Goal: Task Accomplishment & Management: Complete application form

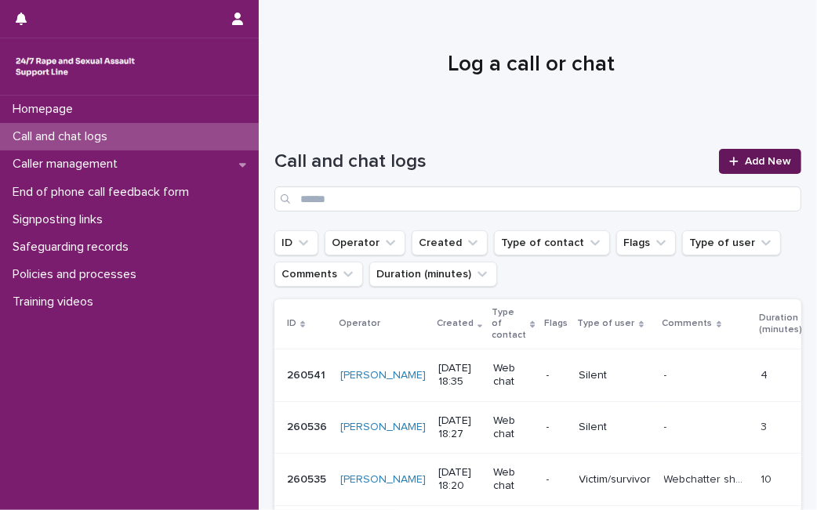
click at [729, 154] on link "Add New" at bounding box center [760, 161] width 82 height 25
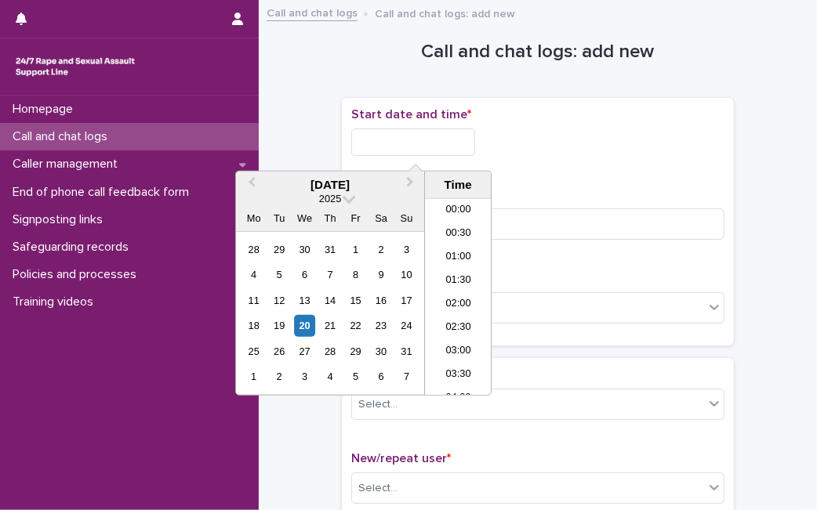
scroll to position [854, 0]
click at [394, 148] on input "text" at bounding box center [413, 142] width 124 height 27
click at [307, 325] on div "20" at bounding box center [304, 325] width 21 height 21
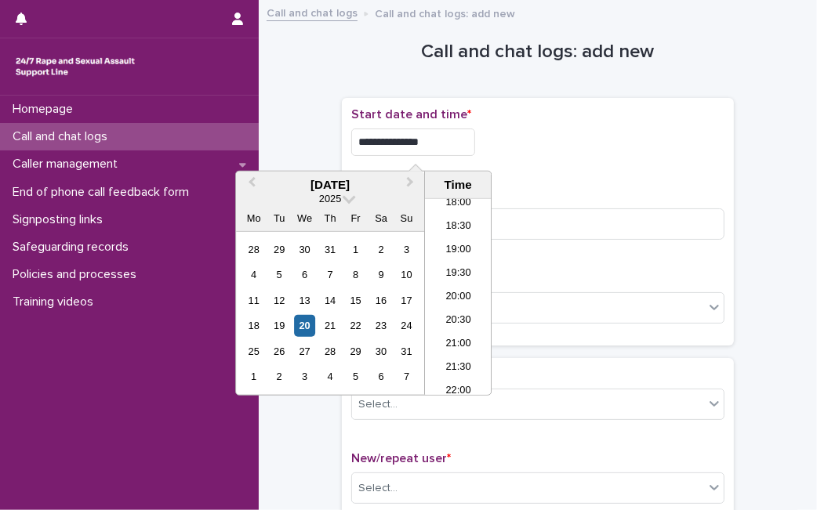
click at [439, 141] on input "**********" at bounding box center [413, 142] width 124 height 27
type input "**********"
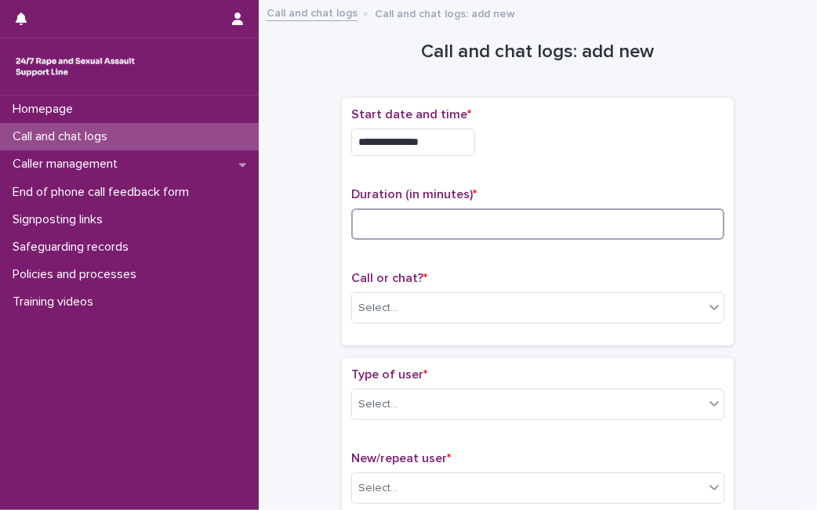
click at [539, 220] on input at bounding box center [537, 224] width 373 height 31
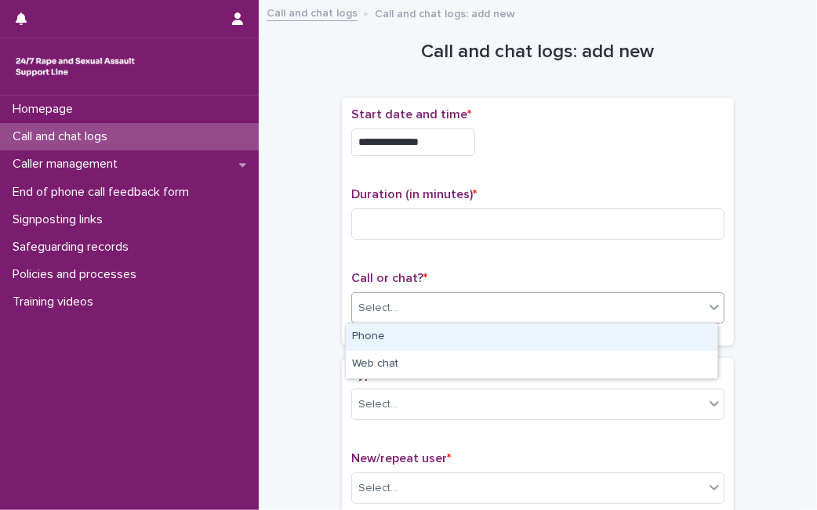
click at [466, 300] on div "Select..." at bounding box center [528, 309] width 352 height 26
click at [441, 333] on div "Phone" at bounding box center [532, 337] width 372 height 27
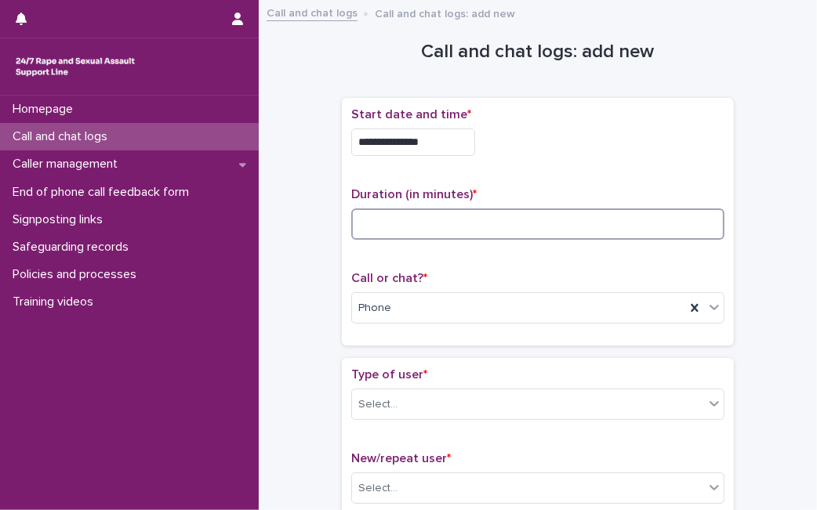
click at [405, 219] on input at bounding box center [537, 224] width 373 height 31
type input "**"
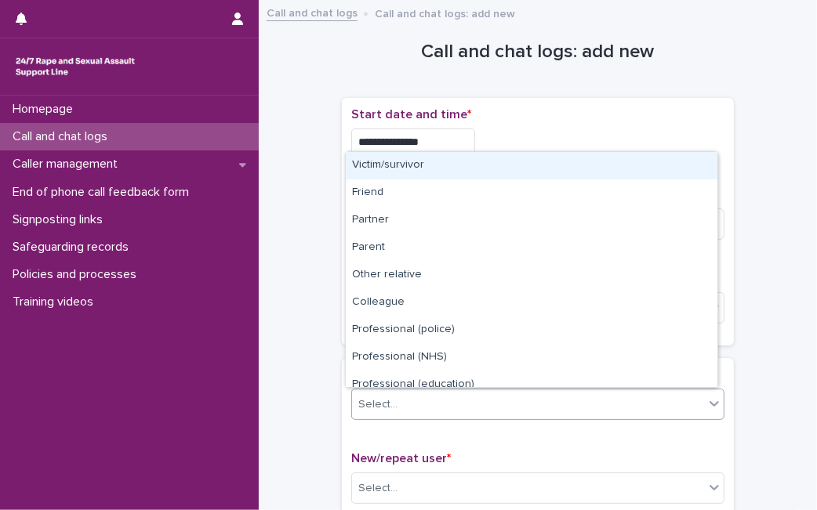
click at [392, 398] on div "Select..." at bounding box center [528, 405] width 352 height 26
click at [445, 166] on div "Victim/survivor" at bounding box center [532, 165] width 372 height 27
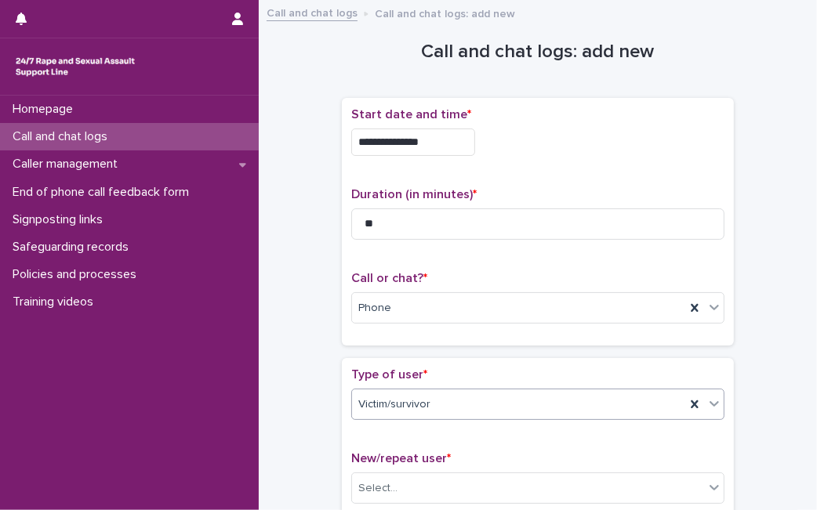
scroll to position [446, 0]
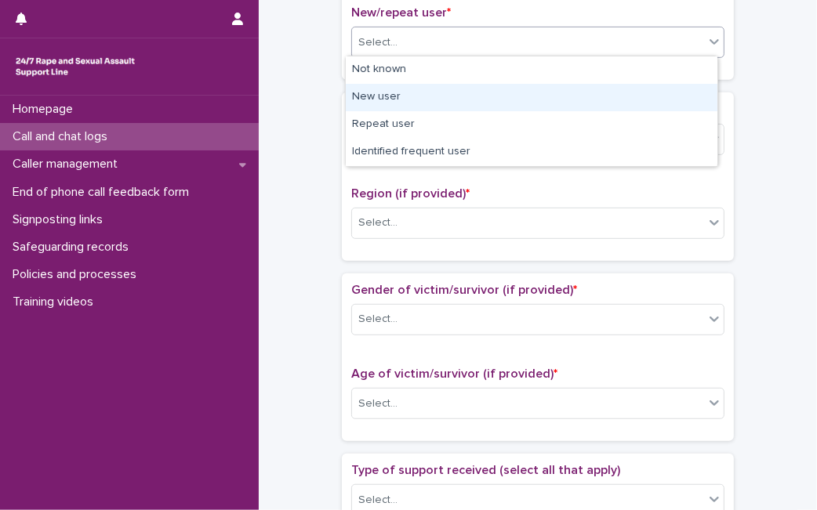
drag, startPoint x: 547, startPoint y: 41, endPoint x: 499, endPoint y: 93, distance: 71.0
click at [499, 93] on body "**********" at bounding box center [408, 255] width 817 height 510
click at [499, 93] on div "New user" at bounding box center [532, 97] width 372 height 27
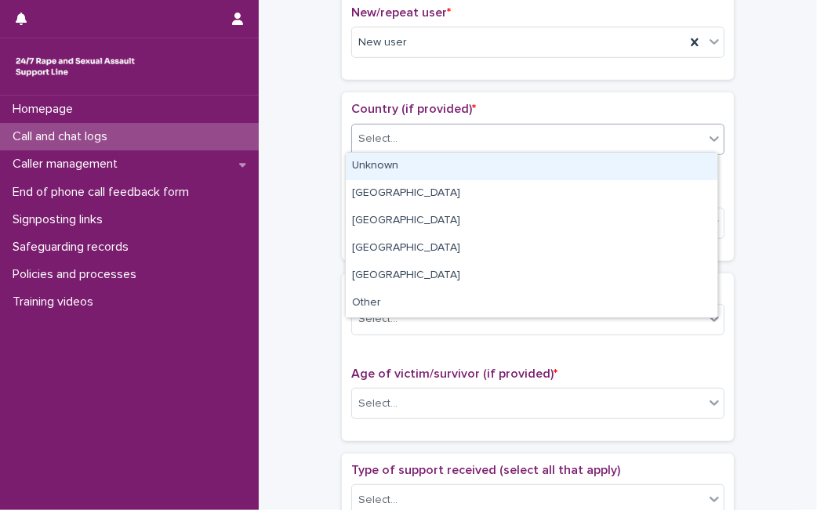
drag, startPoint x: 479, startPoint y: 124, endPoint x: 452, endPoint y: 166, distance: 50.0
click at [452, 166] on body "**********" at bounding box center [408, 255] width 817 height 510
click at [452, 166] on div "Unknown" at bounding box center [532, 166] width 372 height 27
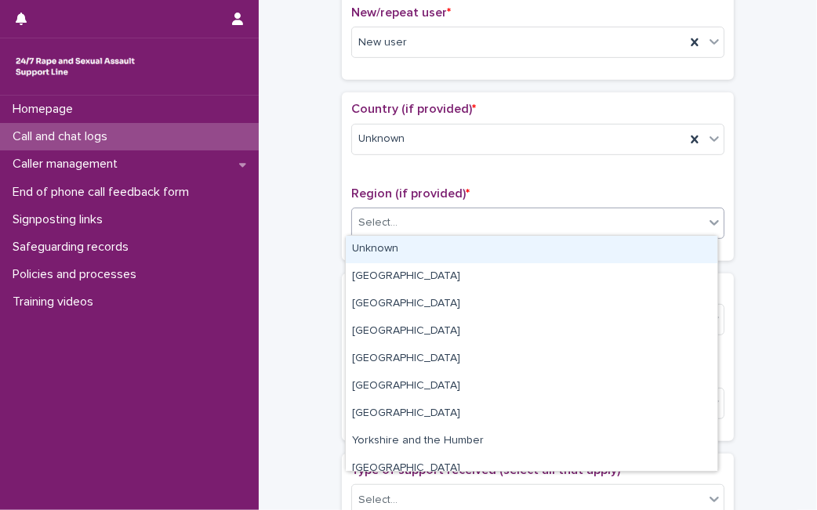
drag, startPoint x: 437, startPoint y: 216, endPoint x: 419, endPoint y: 260, distance: 47.5
click at [419, 260] on body "**********" at bounding box center [408, 255] width 817 height 510
click at [419, 260] on div "Unknown" at bounding box center [532, 249] width 372 height 27
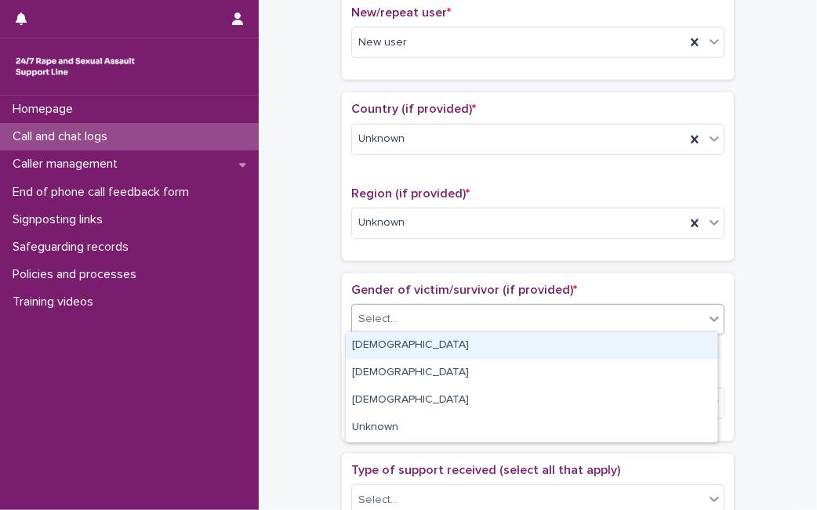
click at [409, 316] on div "Select..." at bounding box center [528, 320] width 352 height 26
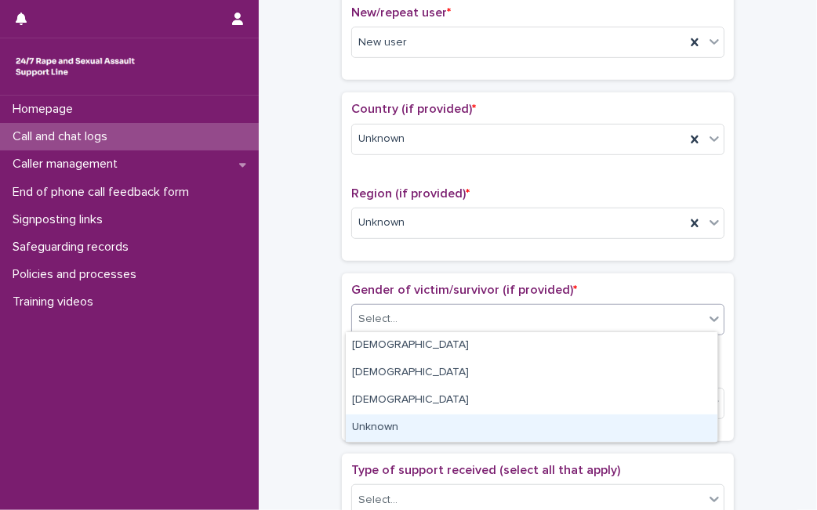
click at [396, 424] on div "Unknown" at bounding box center [532, 428] width 372 height 27
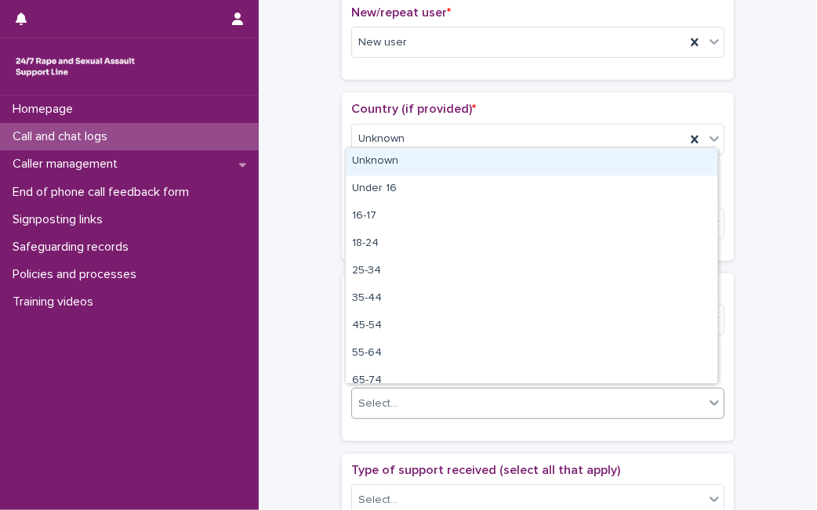
click at [403, 398] on div "Select..." at bounding box center [528, 404] width 352 height 26
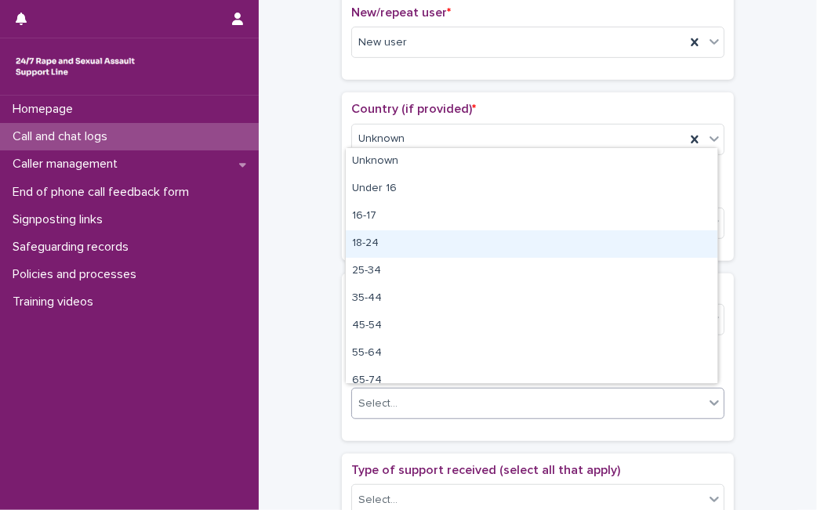
click at [432, 245] on div "18-24" at bounding box center [532, 244] width 372 height 27
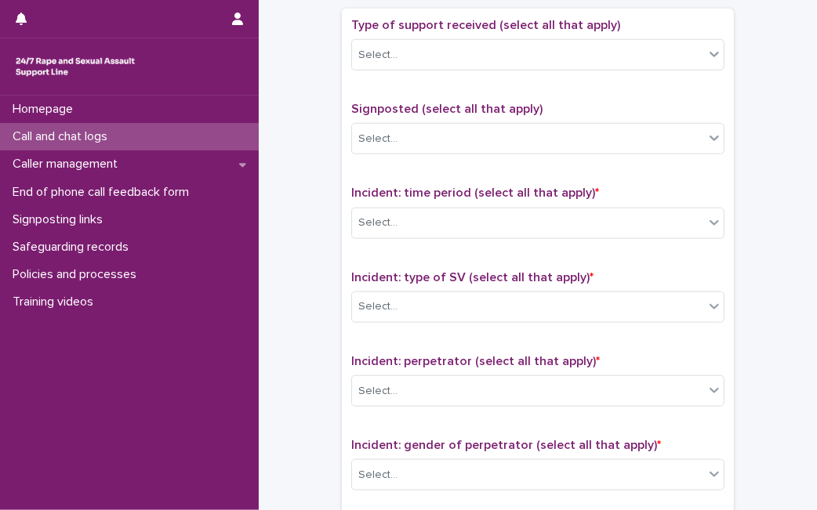
scroll to position [899, 0]
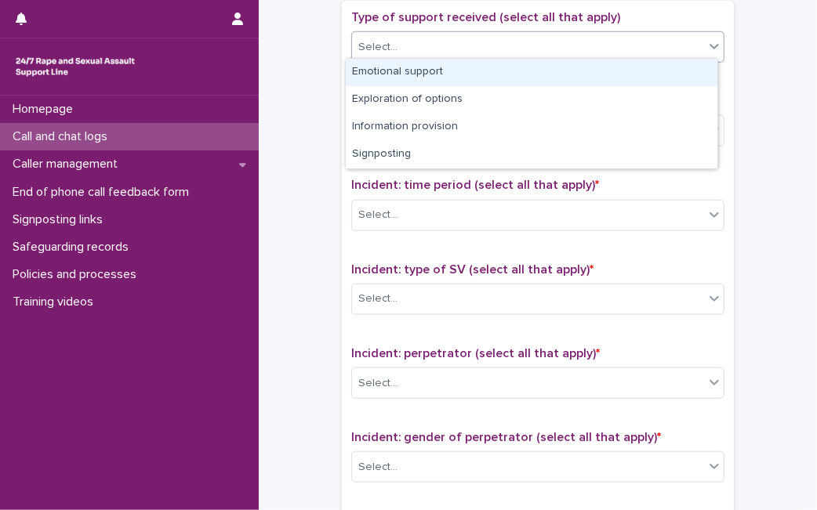
drag, startPoint x: 616, startPoint y: 42, endPoint x: 562, endPoint y: 74, distance: 61.9
click at [562, 74] on body "**********" at bounding box center [408, 255] width 817 height 510
click at [562, 74] on div "Emotional support" at bounding box center [532, 72] width 372 height 27
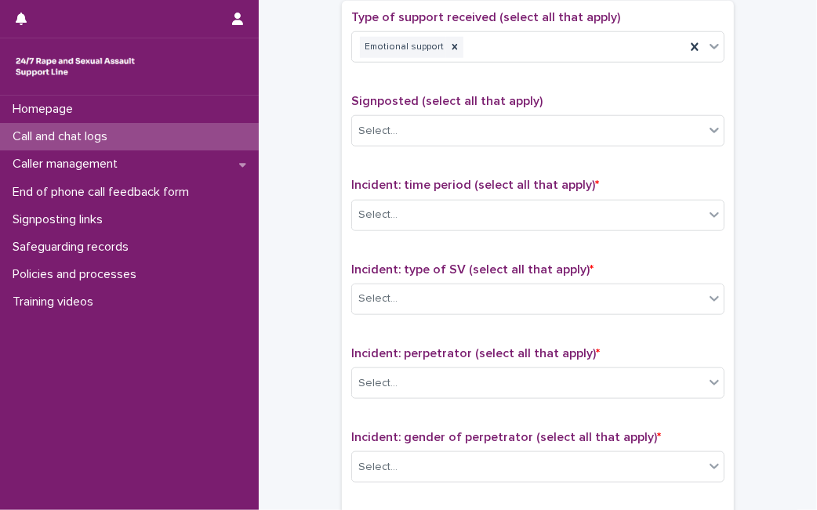
click at [461, 226] on div "Incident: time period (select all that apply) * Select..." at bounding box center [537, 210] width 373 height 65
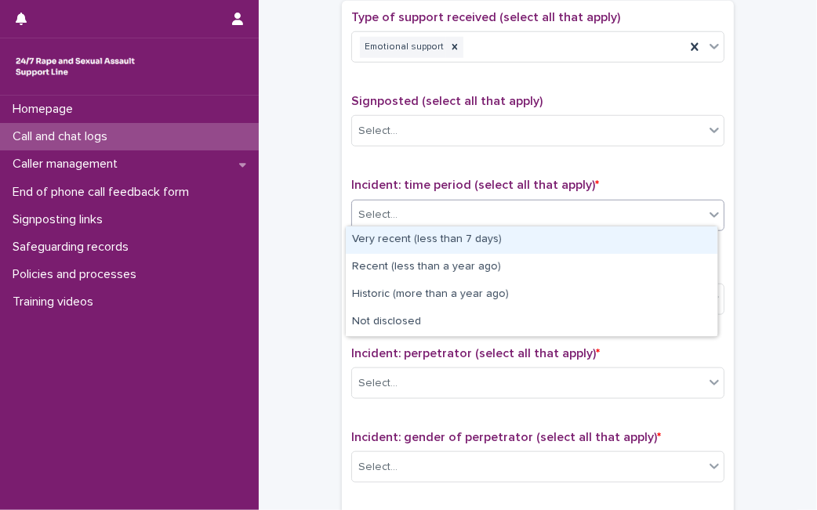
click at [469, 209] on div "Select..." at bounding box center [528, 215] width 352 height 26
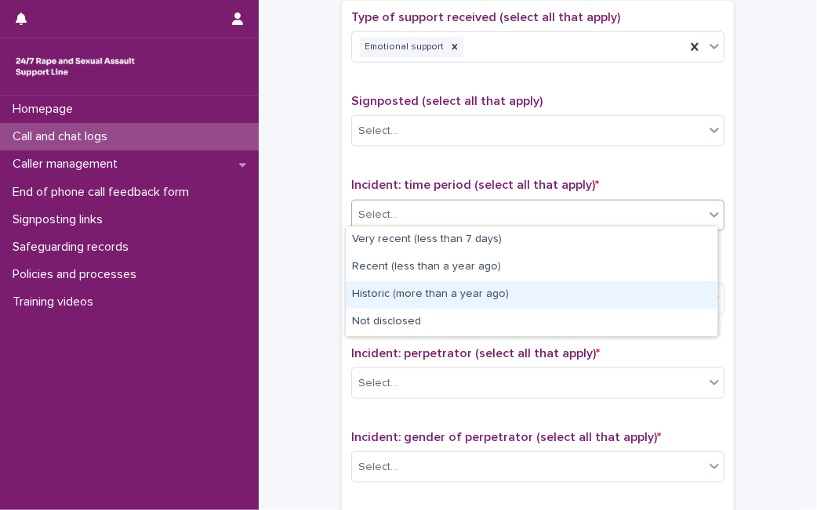
click at [438, 291] on div "Historic (more than a year ago)" at bounding box center [532, 294] width 372 height 27
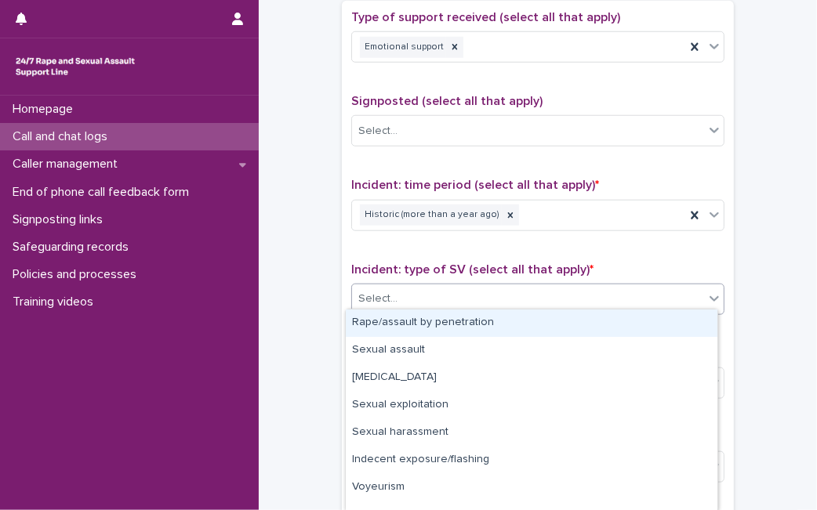
click at [438, 291] on div "Select..." at bounding box center [528, 299] width 352 height 26
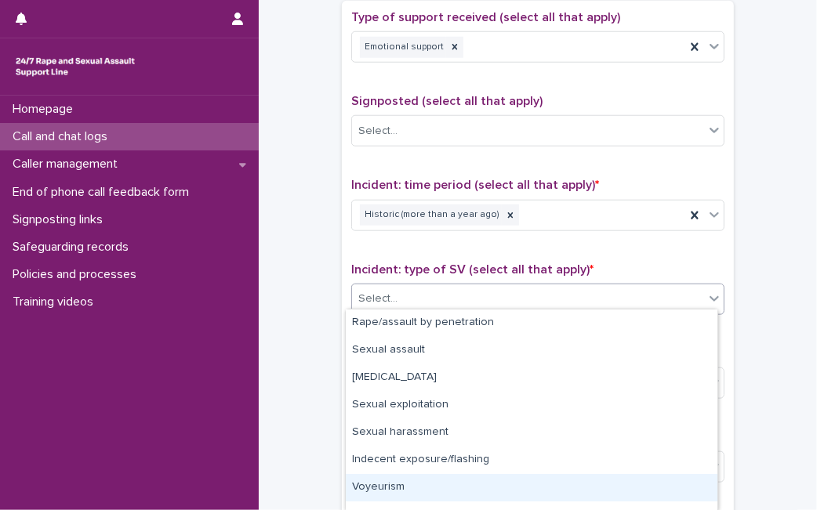
click at [535, 490] on div "Voyeurism" at bounding box center [532, 487] width 372 height 27
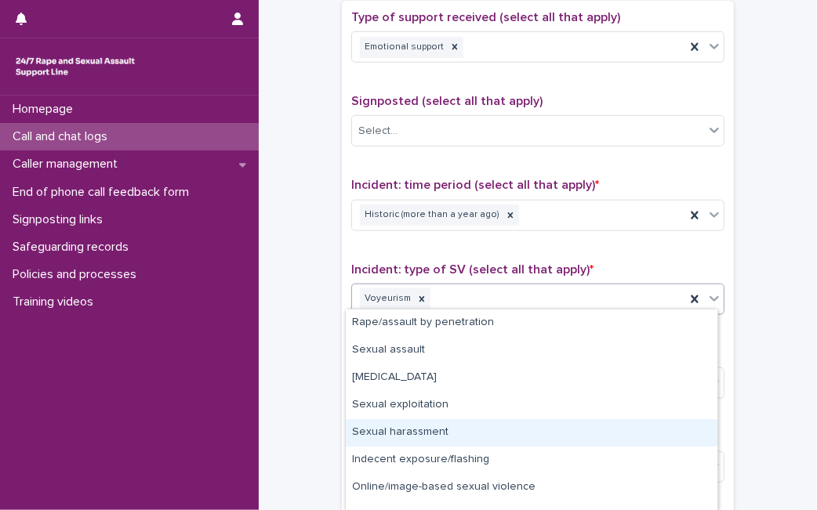
drag, startPoint x: 707, startPoint y: 300, endPoint x: 560, endPoint y: 416, distance: 187.6
click at [556, 426] on body "**********" at bounding box center [408, 255] width 817 height 510
click at [556, 426] on div "Sexual harassment" at bounding box center [532, 432] width 372 height 27
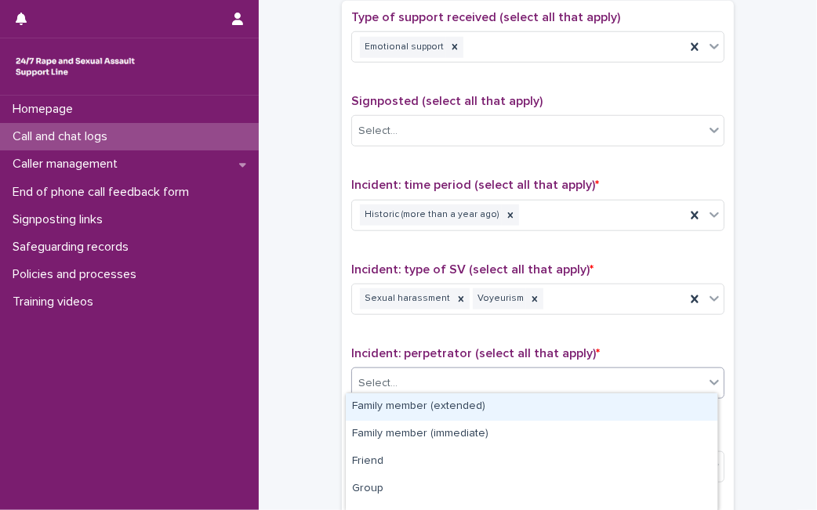
click at [618, 380] on div "Select..." at bounding box center [528, 384] width 352 height 26
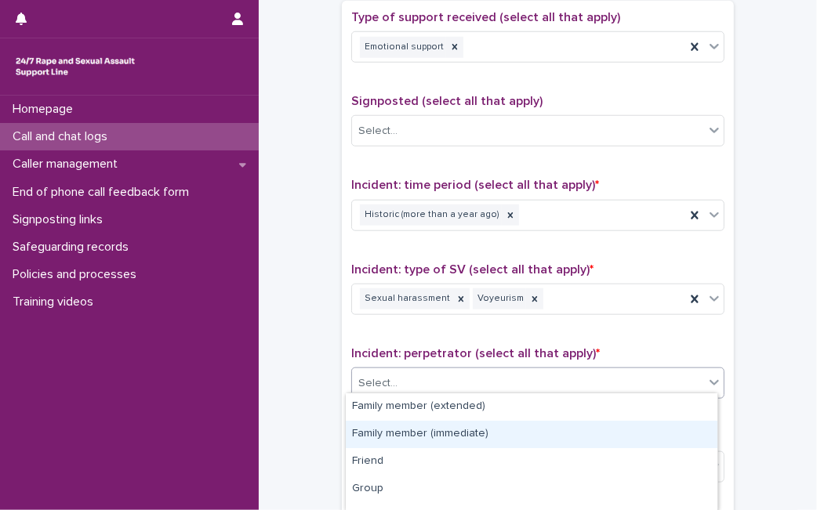
scroll to position [1217, 0]
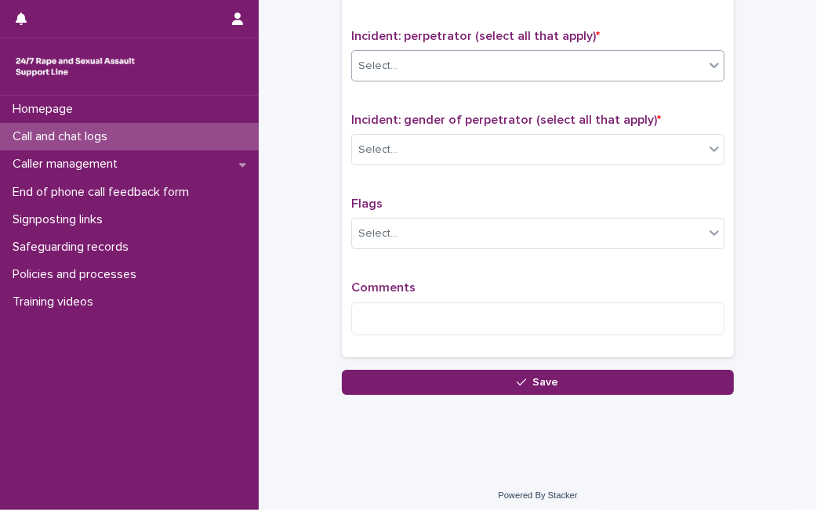
click at [652, 53] on div "Select..." at bounding box center [528, 66] width 352 height 26
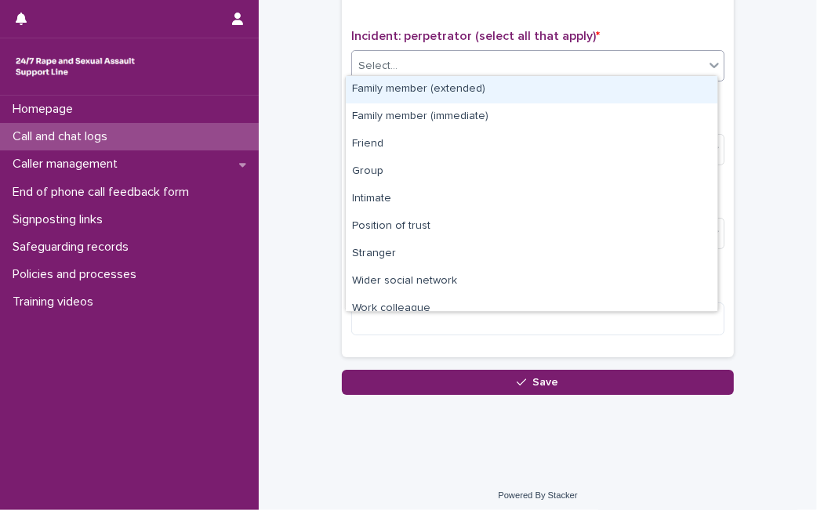
drag, startPoint x: 641, startPoint y: 59, endPoint x: 614, endPoint y: 78, distance: 33.7
click at [614, 78] on body "**********" at bounding box center [408, 255] width 817 height 510
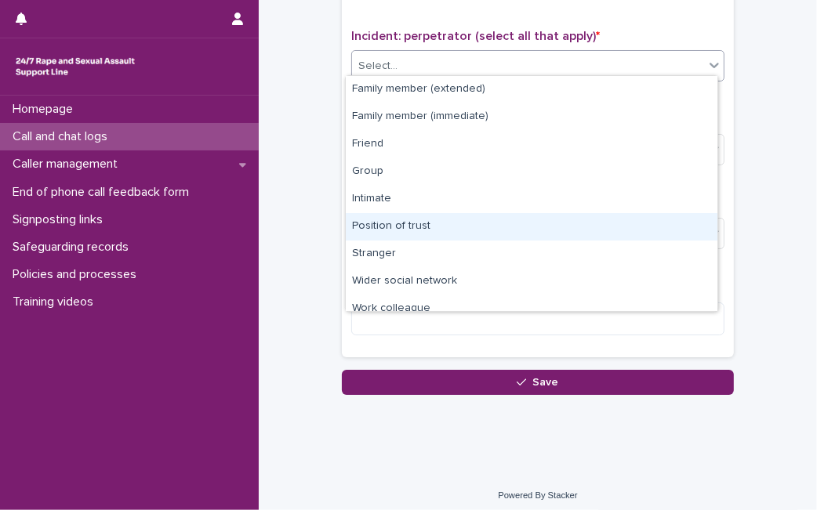
scroll to position [67, 0]
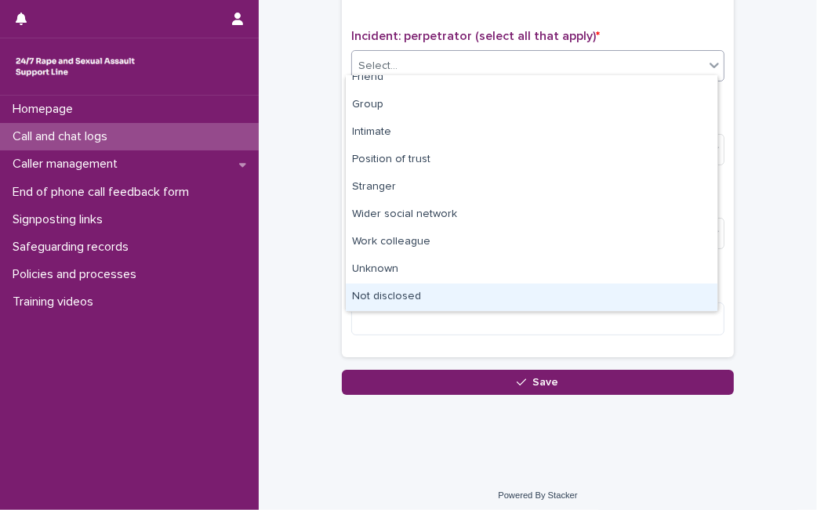
click at [658, 296] on div "Not disclosed" at bounding box center [532, 297] width 372 height 27
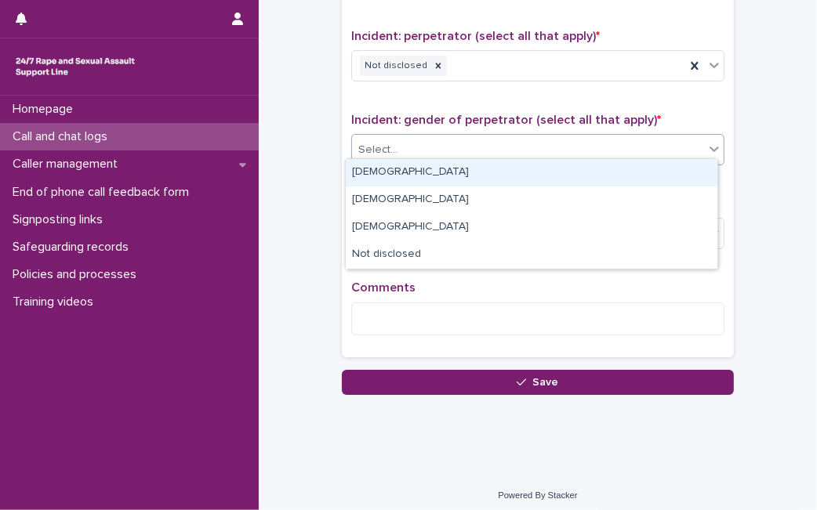
click at [650, 143] on div "Select..." at bounding box center [528, 150] width 352 height 26
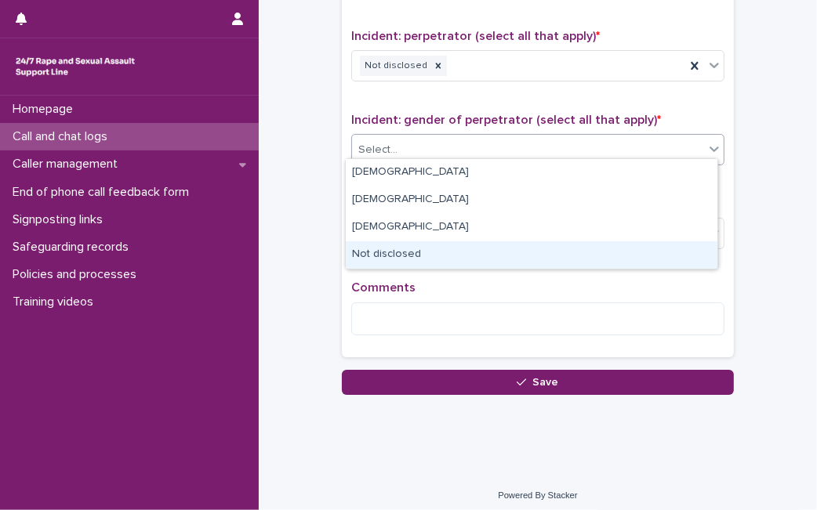
click at [550, 249] on div "Not disclosed" at bounding box center [532, 254] width 372 height 27
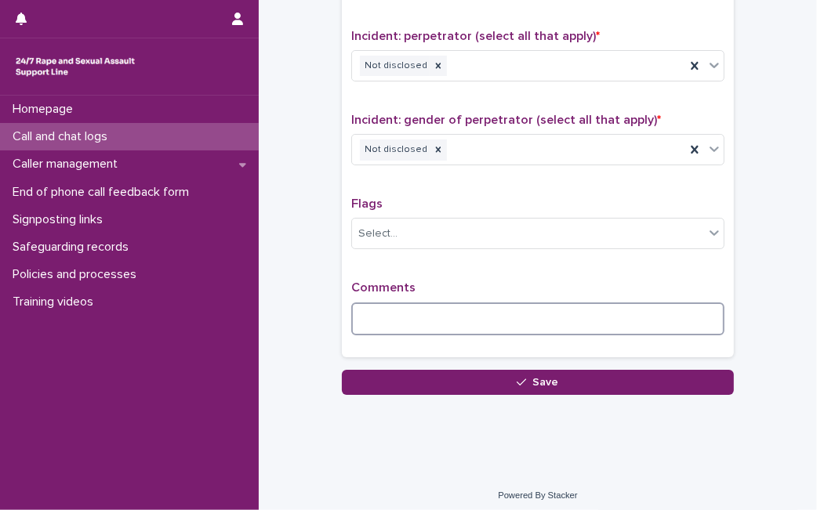
click at [411, 303] on textarea at bounding box center [537, 319] width 373 height 33
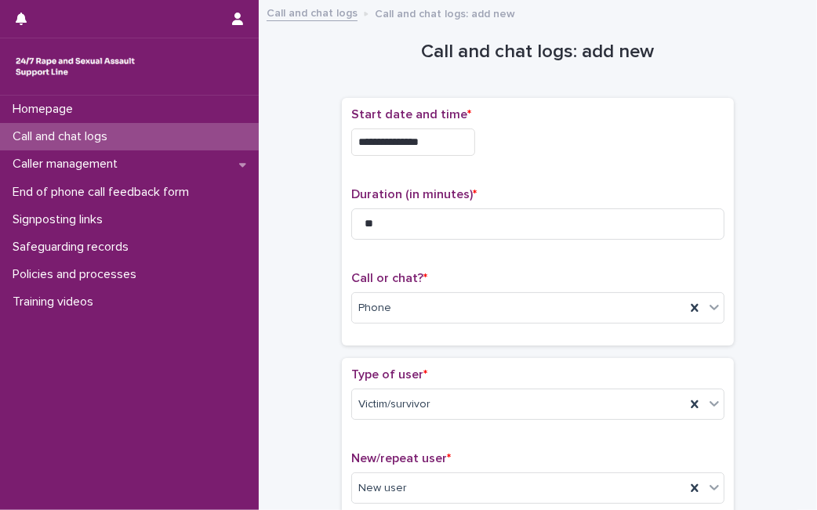
scroll to position [1230, 0]
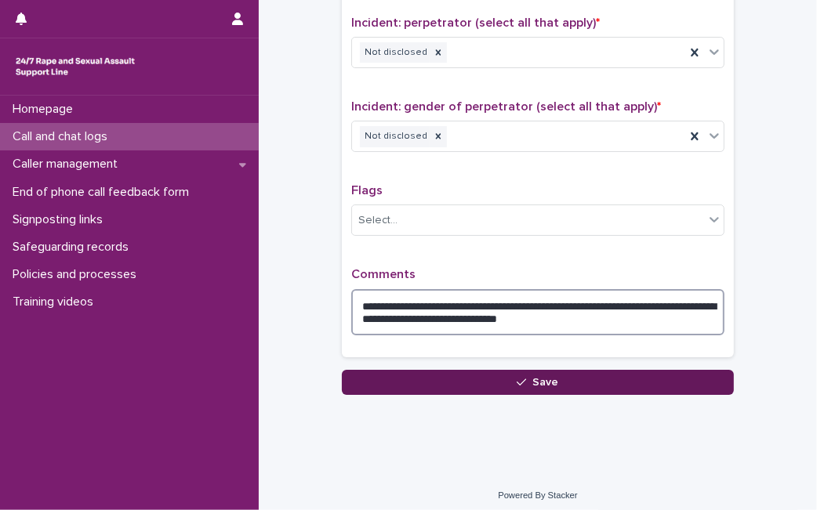
type textarea "**********"
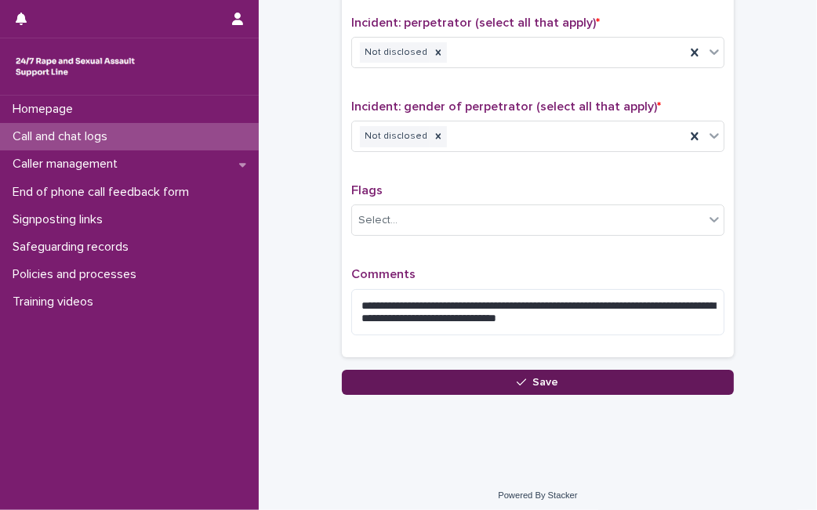
click at [631, 370] on button "Save" at bounding box center [538, 382] width 392 height 25
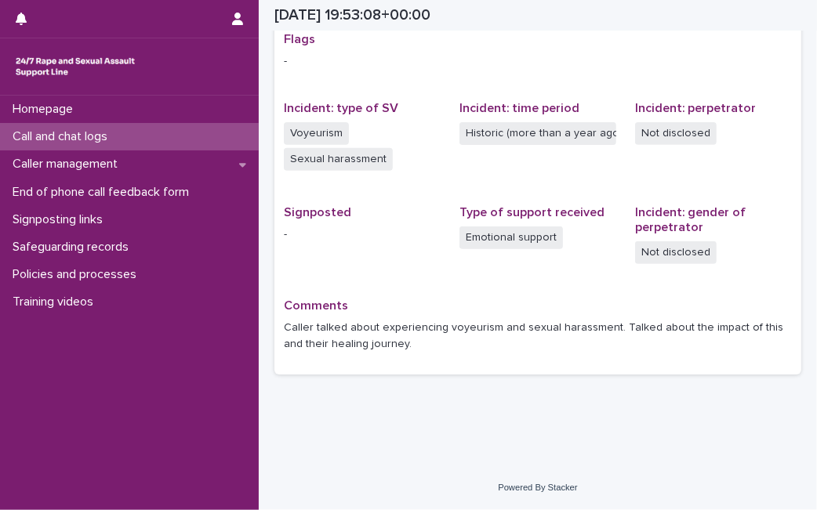
scroll to position [332, 0]
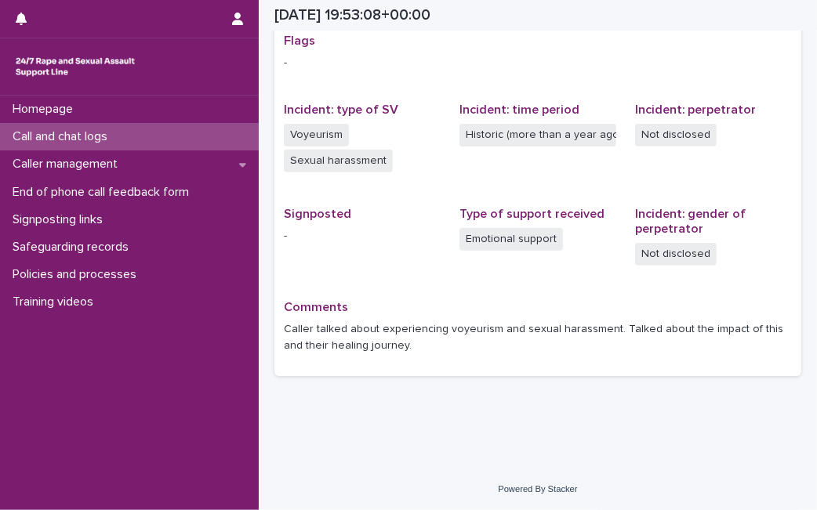
click at [186, 140] on div "Call and chat logs" at bounding box center [129, 136] width 259 height 27
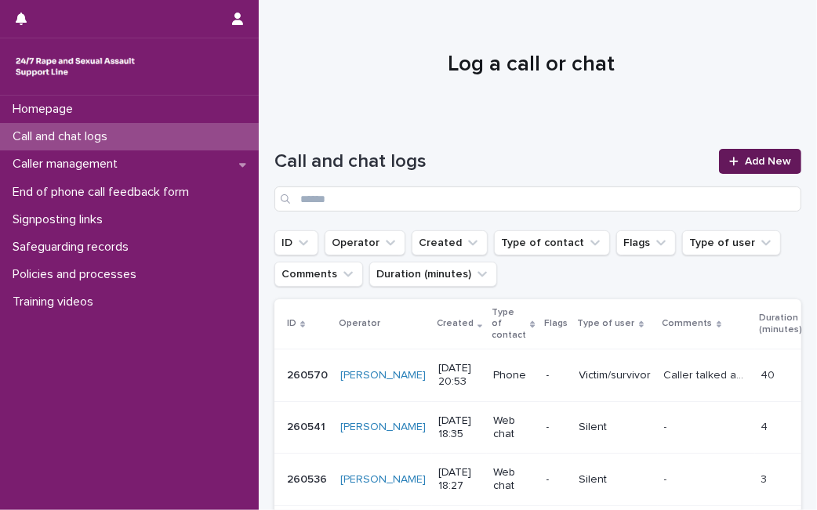
click at [729, 165] on icon at bounding box center [733, 161] width 9 height 11
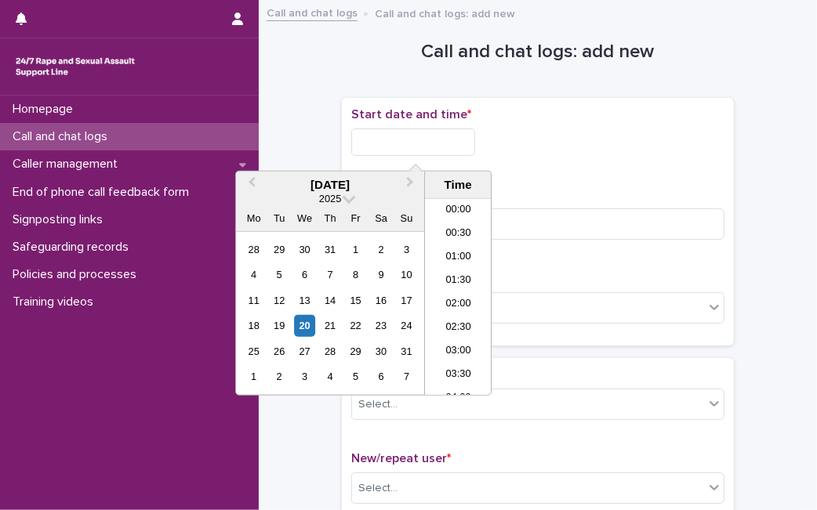
click at [425, 148] on input "text" at bounding box center [413, 142] width 124 height 27
click at [302, 323] on div "20" at bounding box center [304, 325] width 21 height 21
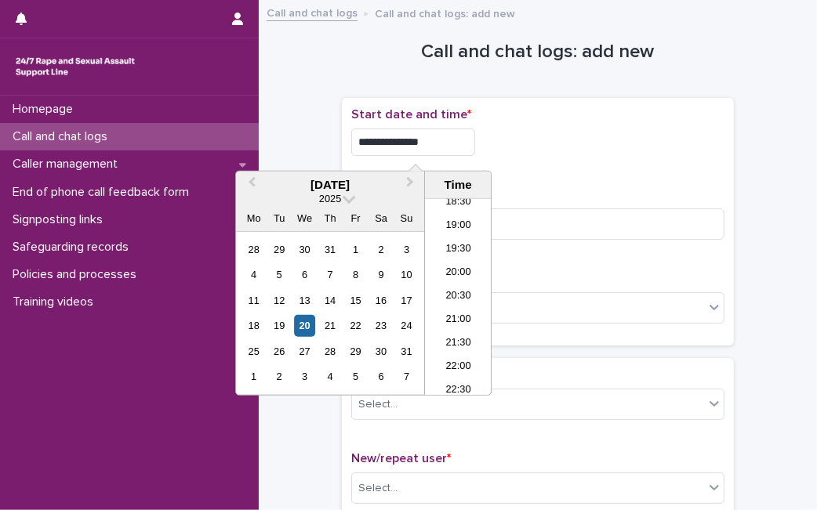
click at [444, 140] on input "**********" at bounding box center [413, 142] width 124 height 27
type input "**********"
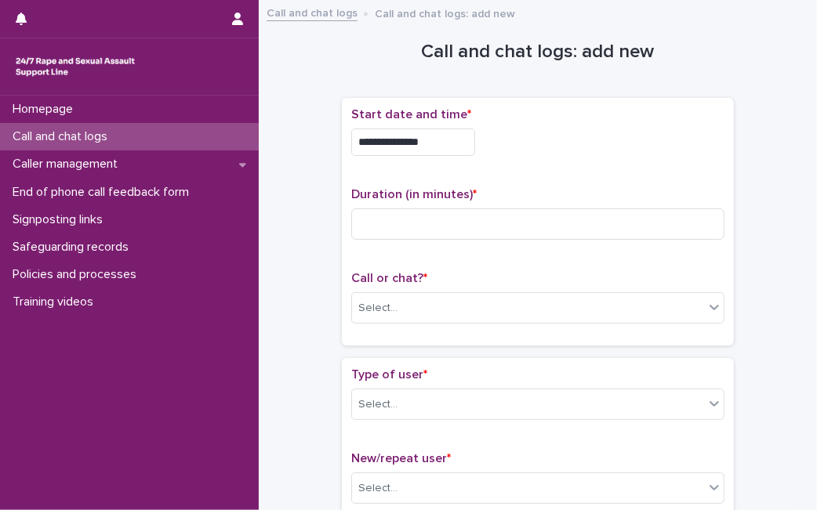
click at [697, 171] on div "**********" at bounding box center [537, 221] width 373 height 229
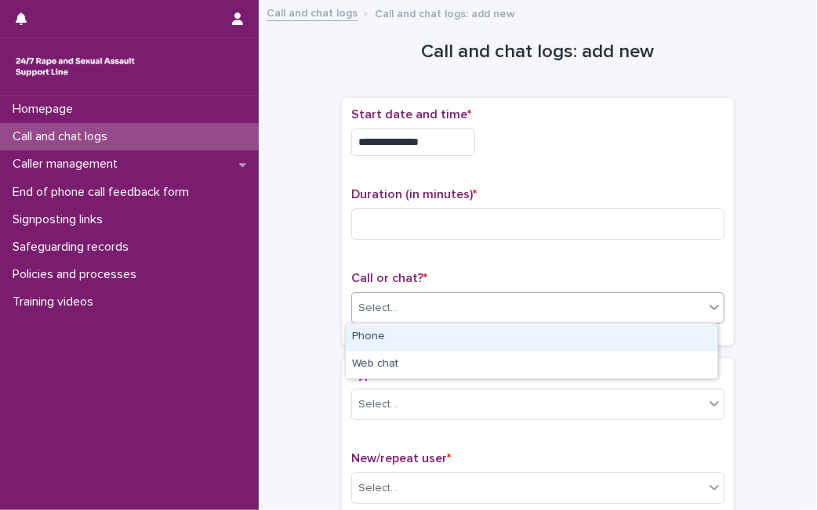
click at [525, 317] on div "Select..." at bounding box center [528, 309] width 352 height 26
click at [494, 338] on div "Phone" at bounding box center [532, 337] width 372 height 27
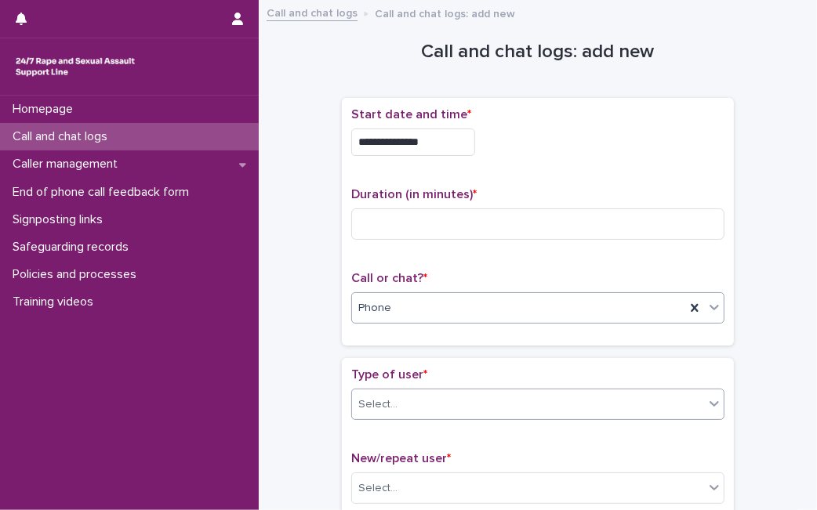
click at [441, 400] on div "Select..." at bounding box center [528, 405] width 352 height 26
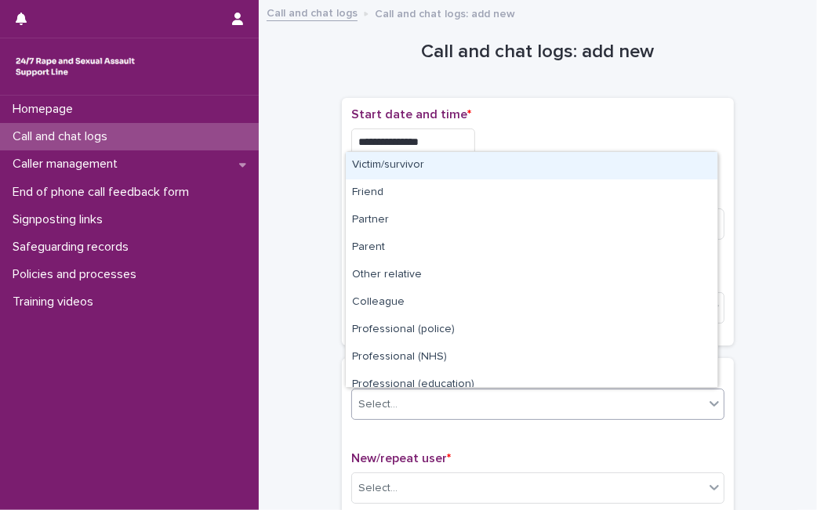
click at [507, 169] on div "Victim/survivor" at bounding box center [532, 165] width 372 height 27
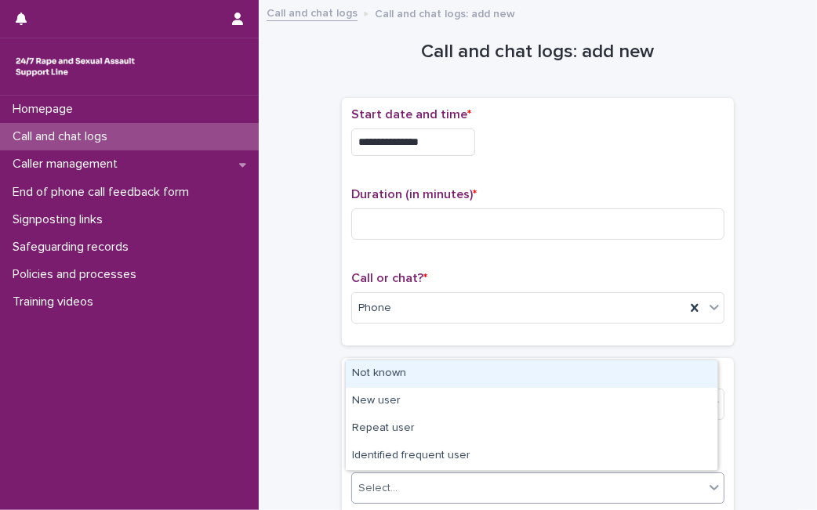
click at [401, 496] on div "Select..." at bounding box center [528, 489] width 352 height 26
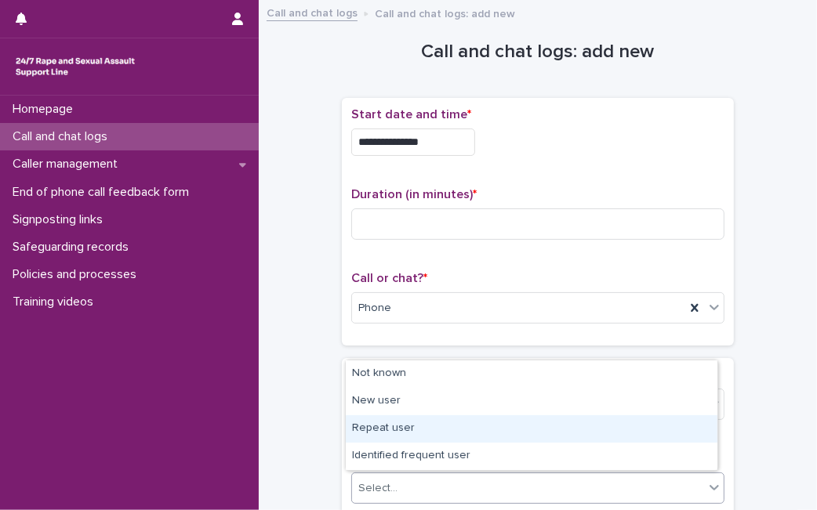
click at [402, 434] on div "Repeat user" at bounding box center [532, 429] width 372 height 27
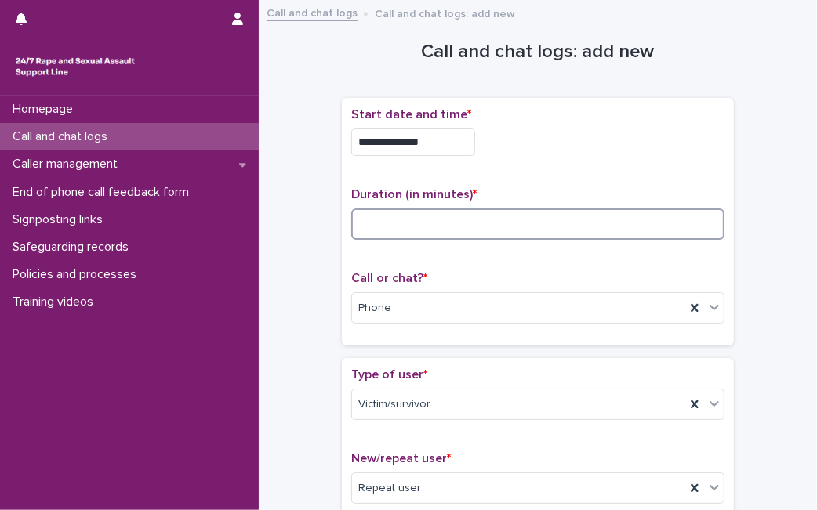
click at [405, 231] on input at bounding box center [537, 224] width 373 height 31
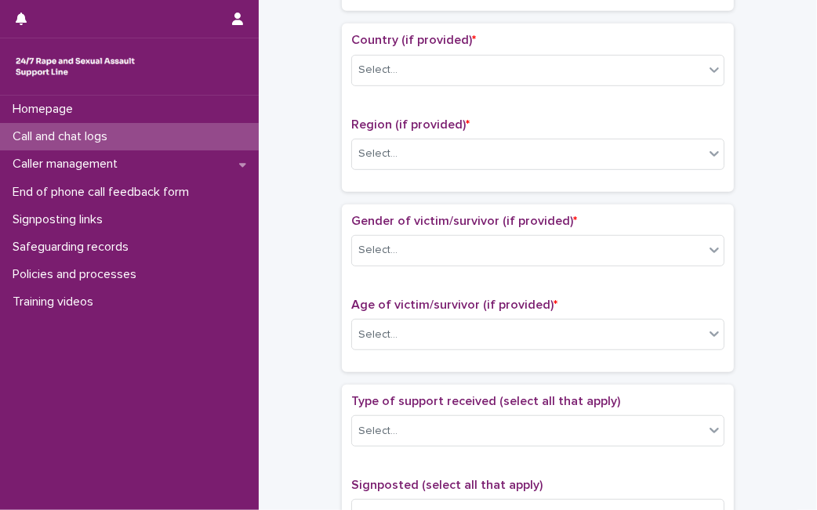
scroll to position [528, 0]
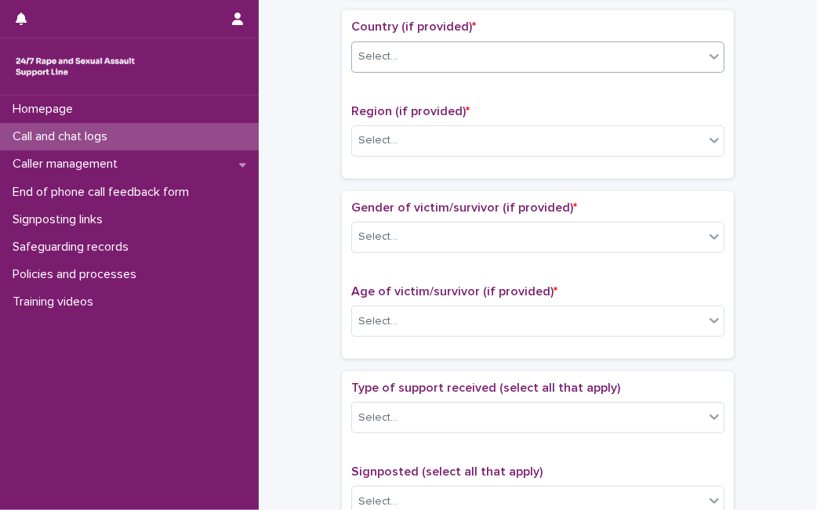
click at [656, 50] on div "Select..." at bounding box center [528, 57] width 352 height 26
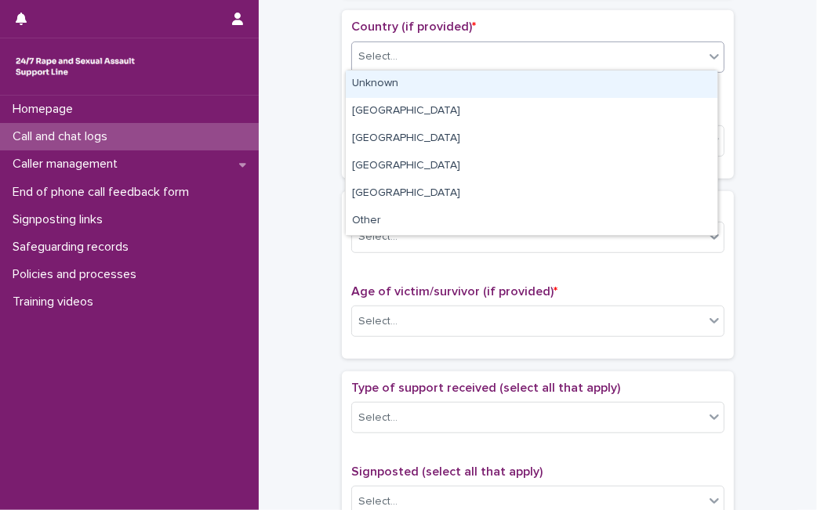
click at [611, 77] on div "Unknown" at bounding box center [532, 84] width 372 height 27
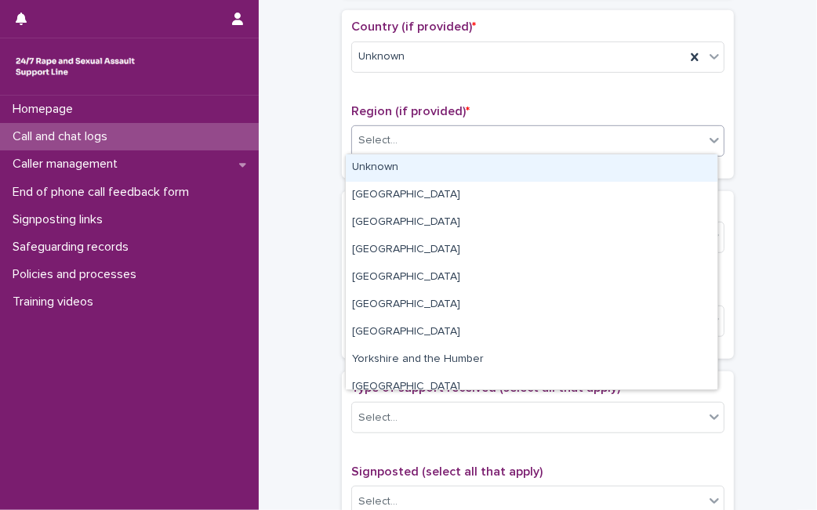
click at [553, 136] on div "Select..." at bounding box center [528, 141] width 352 height 26
click at [522, 165] on div "Unknown" at bounding box center [532, 167] width 372 height 27
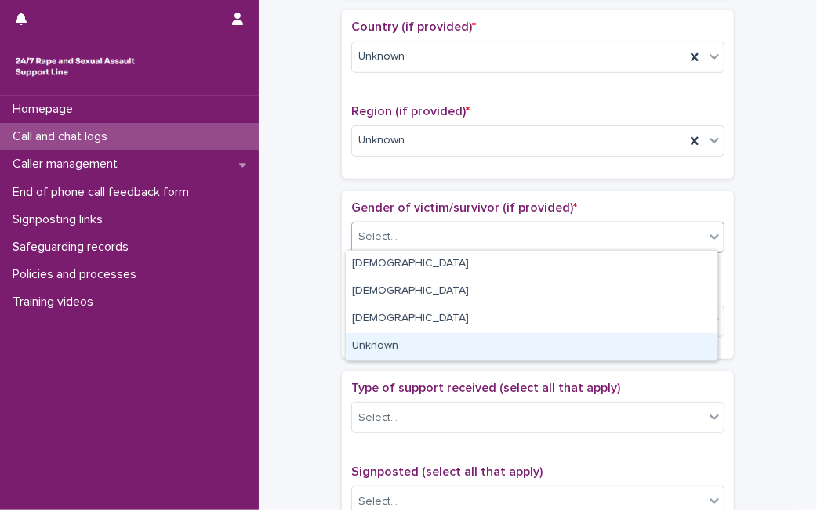
drag, startPoint x: 463, startPoint y: 227, endPoint x: 427, endPoint y: 273, distance: 57.6
click at [396, 348] on body "**********" at bounding box center [408, 255] width 817 height 510
drag, startPoint x: 396, startPoint y: 348, endPoint x: 420, endPoint y: 332, distance: 29.4
click at [414, 343] on div "Unknown" at bounding box center [532, 346] width 372 height 27
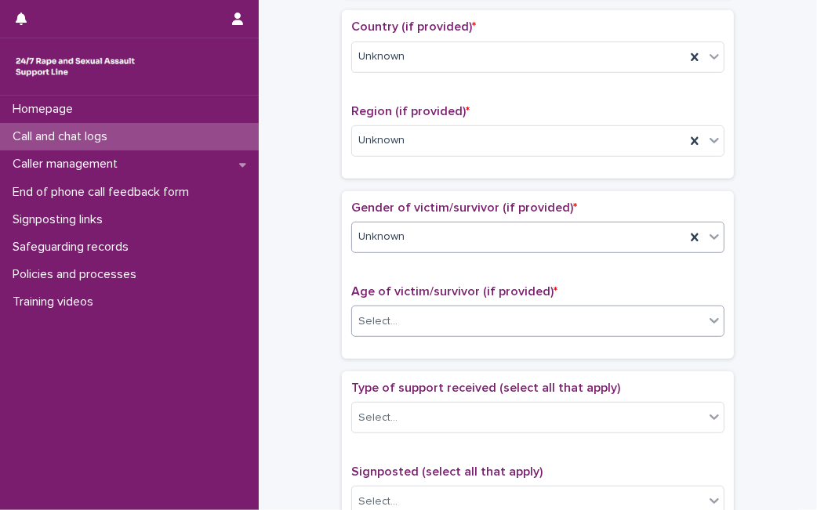
click at [426, 329] on div "Select..." at bounding box center [528, 322] width 352 height 26
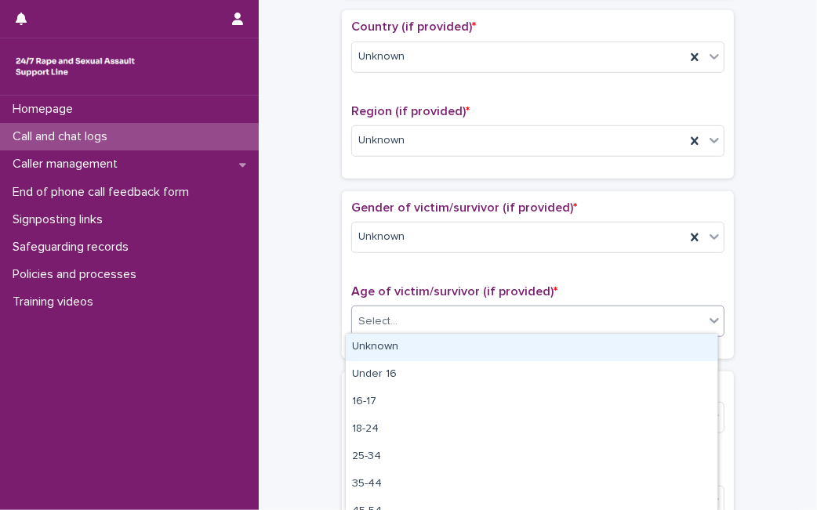
click at [414, 345] on div "Unknown" at bounding box center [532, 347] width 372 height 27
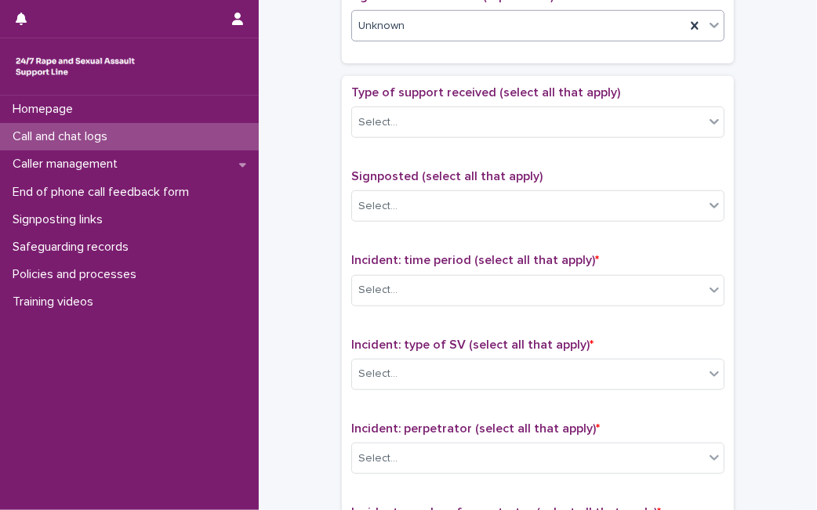
scroll to position [839, 0]
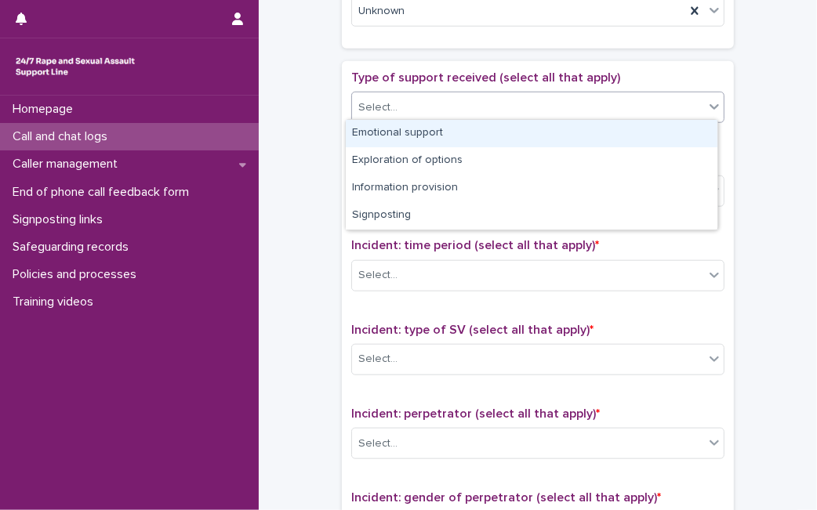
click at [609, 100] on div "Select..." at bounding box center [528, 108] width 352 height 26
click at [580, 140] on div "Emotional support" at bounding box center [532, 133] width 372 height 27
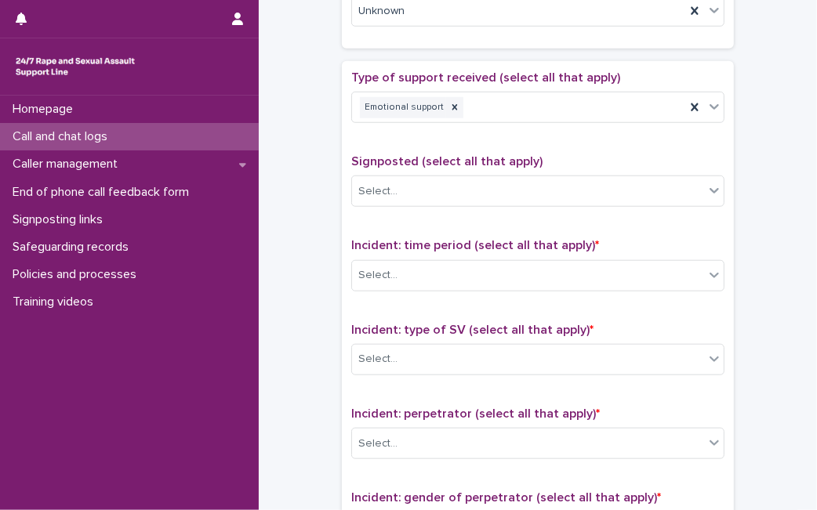
click at [523, 285] on div "Incident: time period (select all that apply) * Select..." at bounding box center [537, 270] width 373 height 65
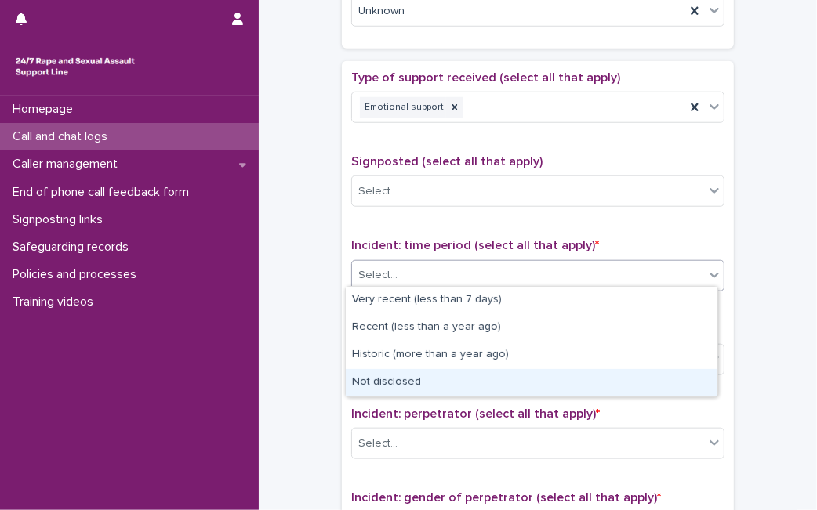
drag, startPoint x: 534, startPoint y: 262, endPoint x: 476, endPoint y: 375, distance: 126.9
click at [476, 375] on body "**********" at bounding box center [408, 255] width 817 height 510
click at [476, 375] on div "Not disclosed" at bounding box center [532, 382] width 372 height 27
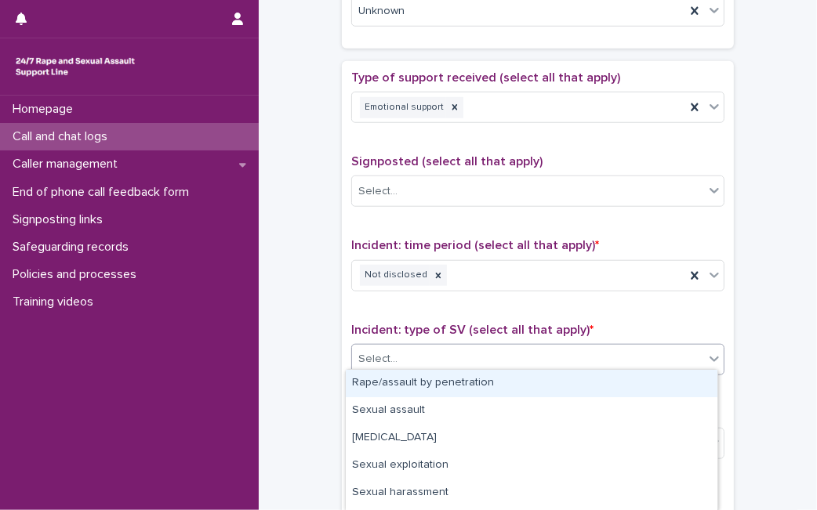
click at [487, 357] on div "Select..." at bounding box center [528, 360] width 352 height 26
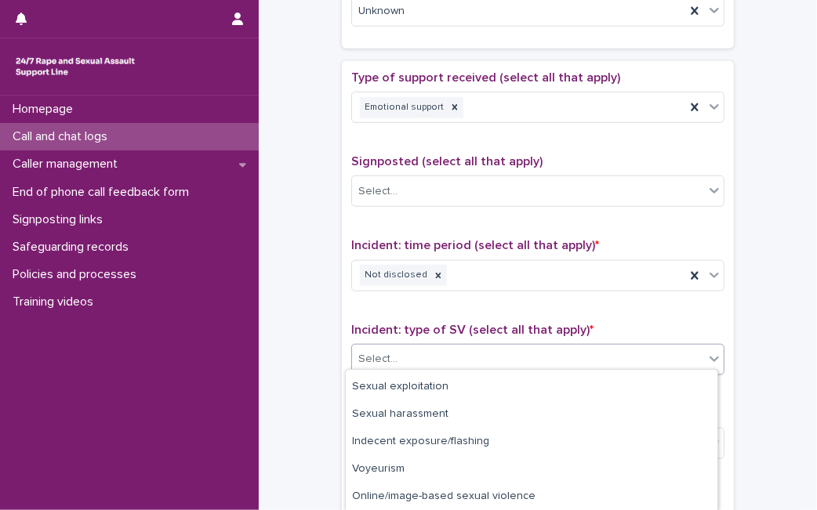
scroll to position [123, 0]
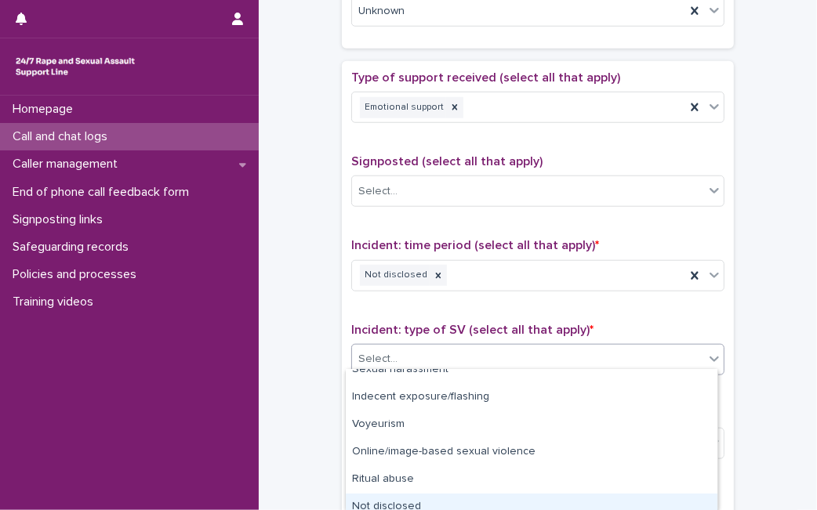
click at [641, 507] on div "Not disclosed" at bounding box center [532, 507] width 372 height 27
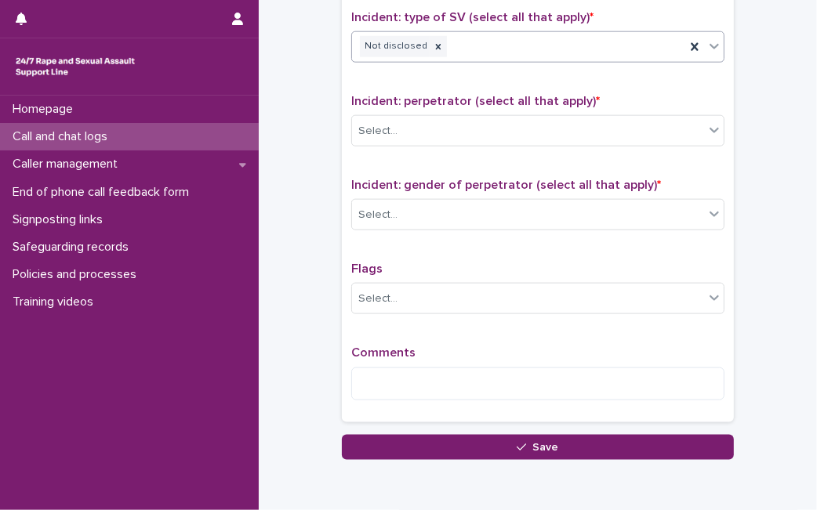
scroll to position [1154, 0]
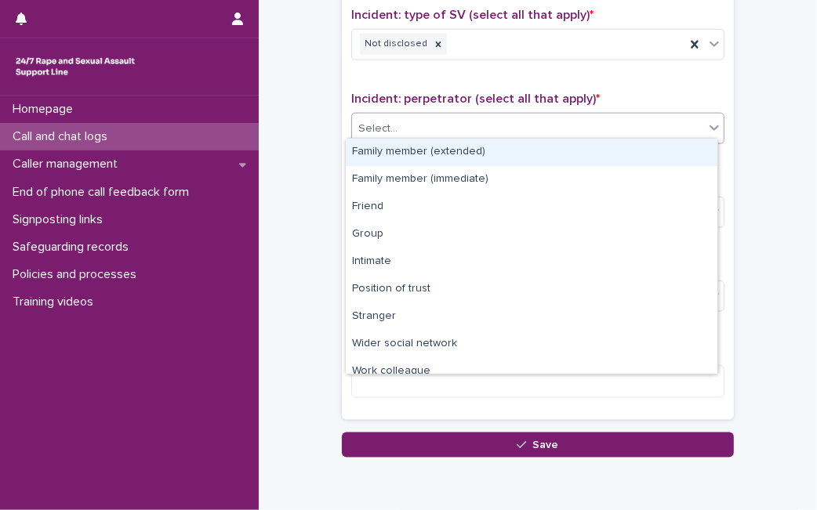
click at [662, 116] on div "Select..." at bounding box center [528, 129] width 352 height 26
click at [433, 39] on icon at bounding box center [438, 44] width 11 height 11
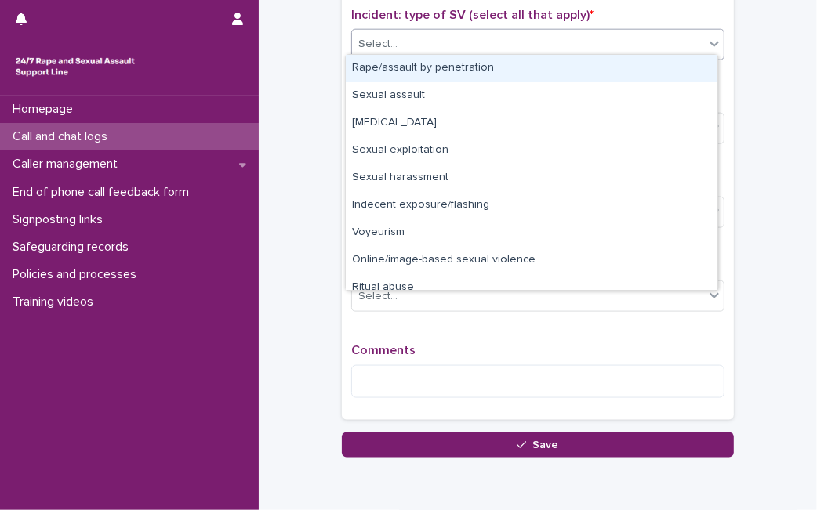
click at [427, 37] on div "Select..." at bounding box center [528, 44] width 352 height 26
click at [416, 63] on div "Rape/assault by penetration" at bounding box center [532, 68] width 372 height 27
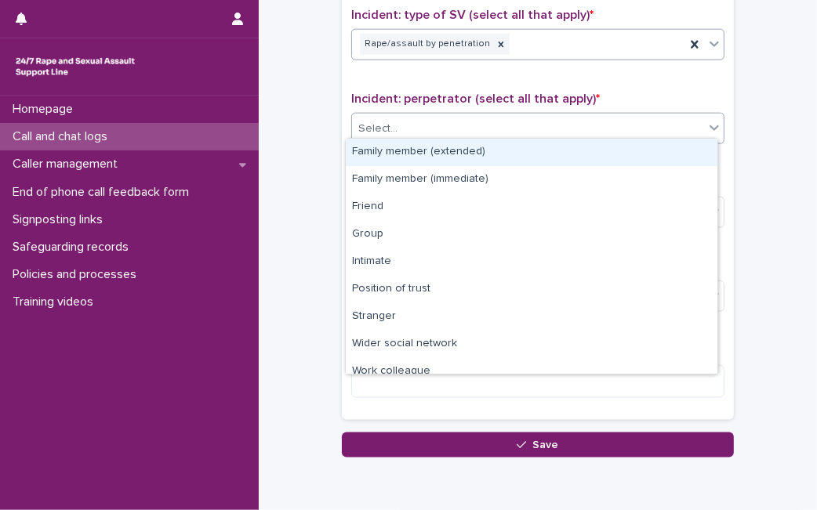
click at [404, 125] on div "Select..." at bounding box center [528, 129] width 352 height 26
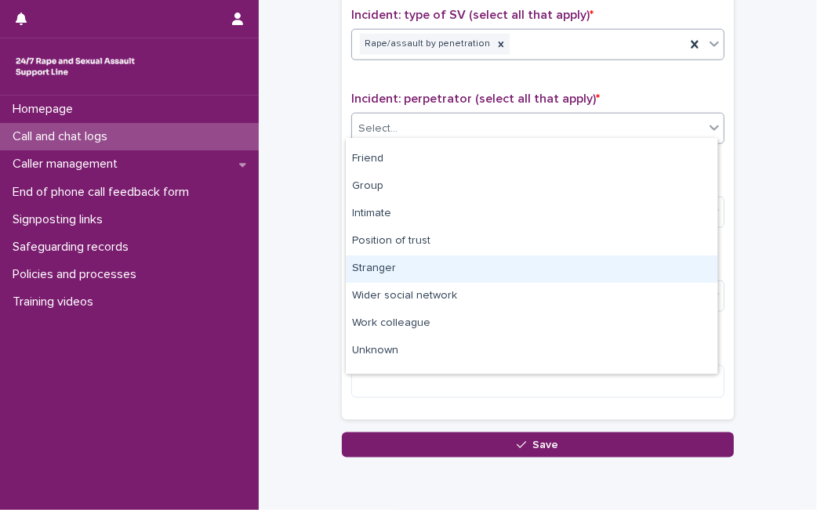
scroll to position [67, 0]
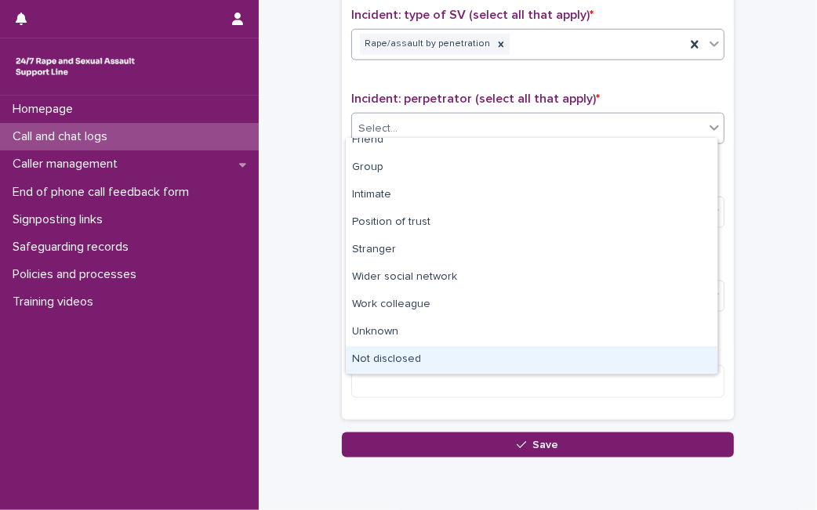
drag, startPoint x: 706, startPoint y: 336, endPoint x: 667, endPoint y: 353, distance: 42.1
click at [667, 353] on div "Not disclosed" at bounding box center [532, 360] width 372 height 27
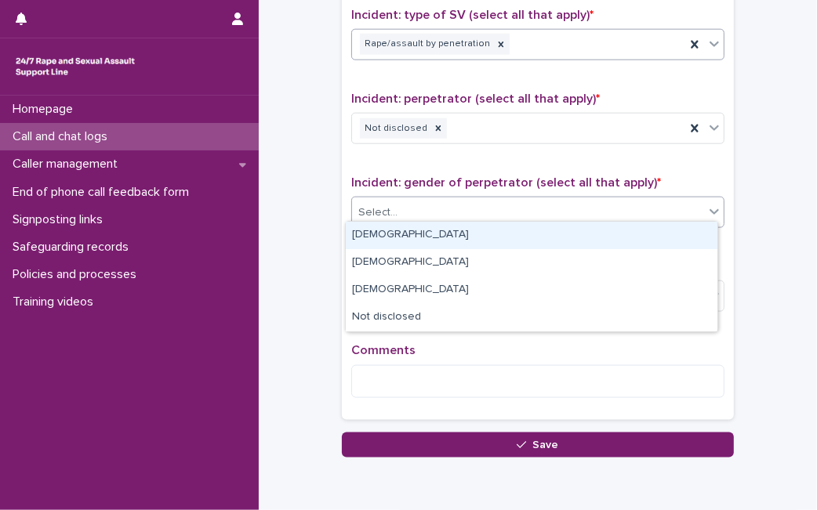
click at [620, 200] on div "Select..." at bounding box center [528, 213] width 352 height 26
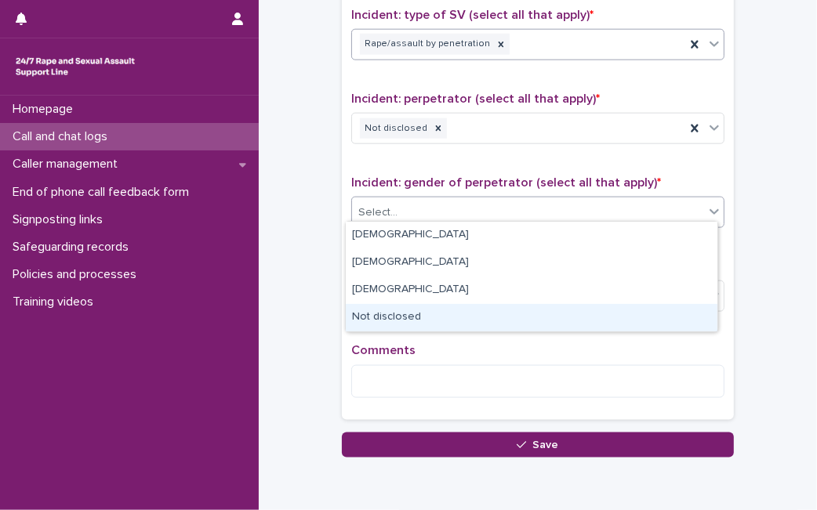
click at [542, 307] on div "Not disclosed" at bounding box center [532, 317] width 372 height 27
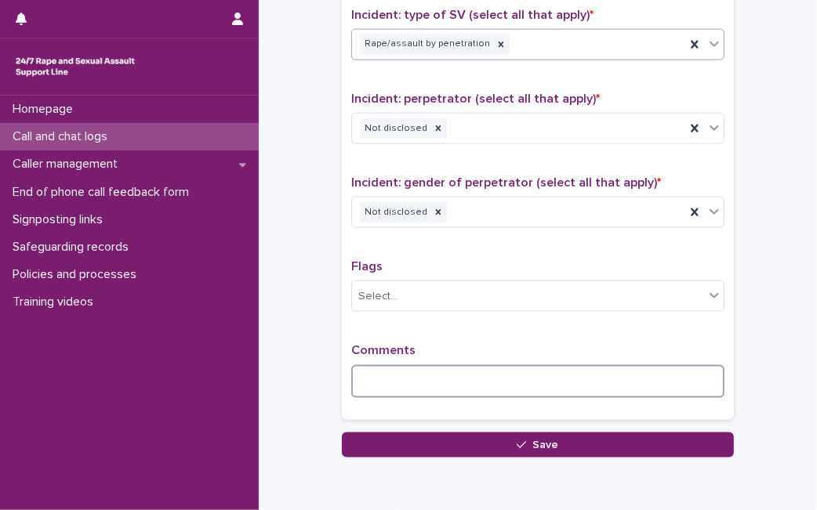
click at [483, 369] on textarea at bounding box center [537, 381] width 373 height 33
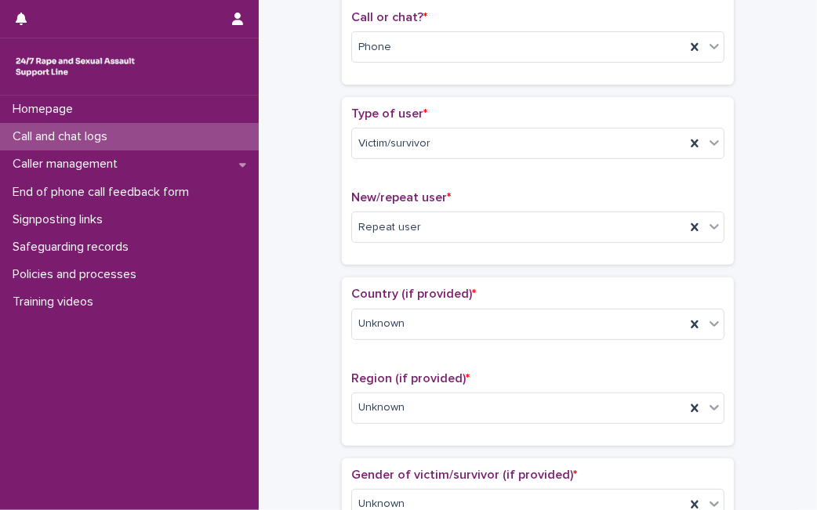
scroll to position [0, 0]
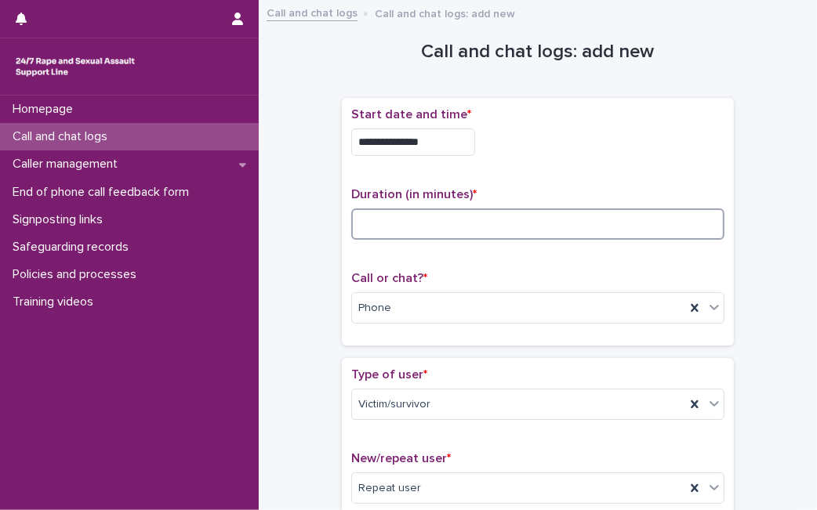
click at [565, 231] on input at bounding box center [537, 224] width 373 height 31
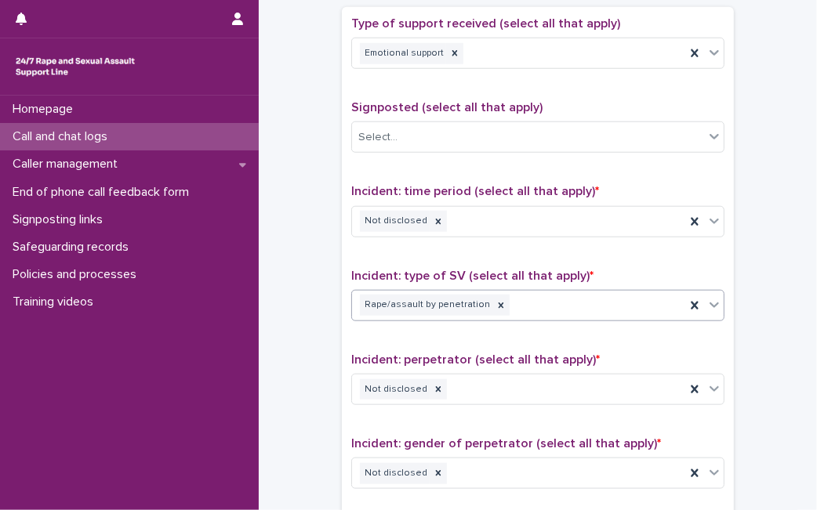
scroll to position [1217, 0]
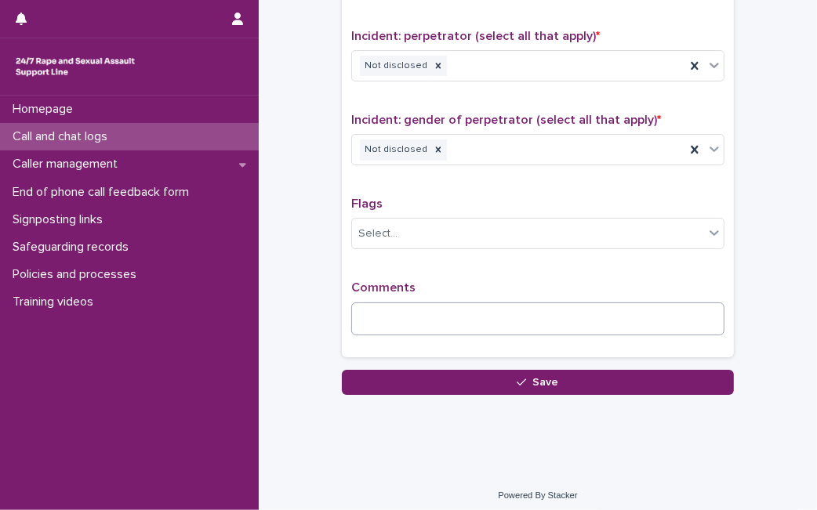
type input "**"
click at [597, 308] on textarea at bounding box center [537, 319] width 373 height 33
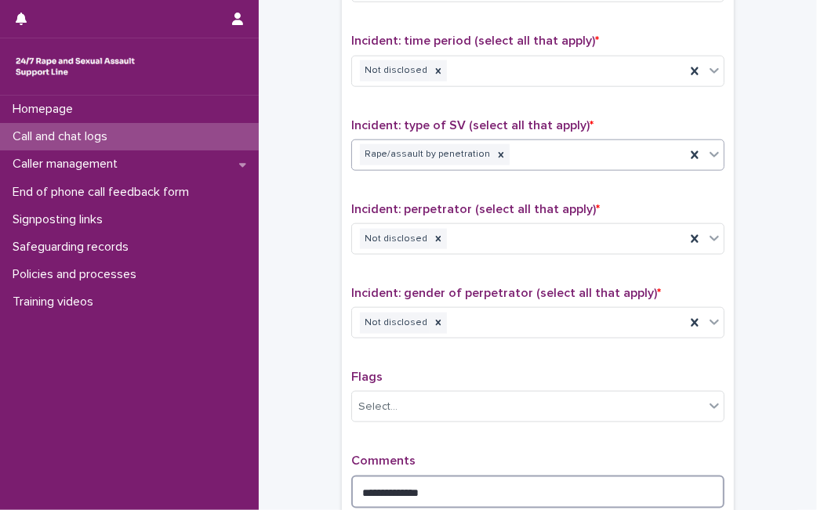
scroll to position [1043, 0]
click at [430, 243] on div at bounding box center [438, 240] width 17 height 21
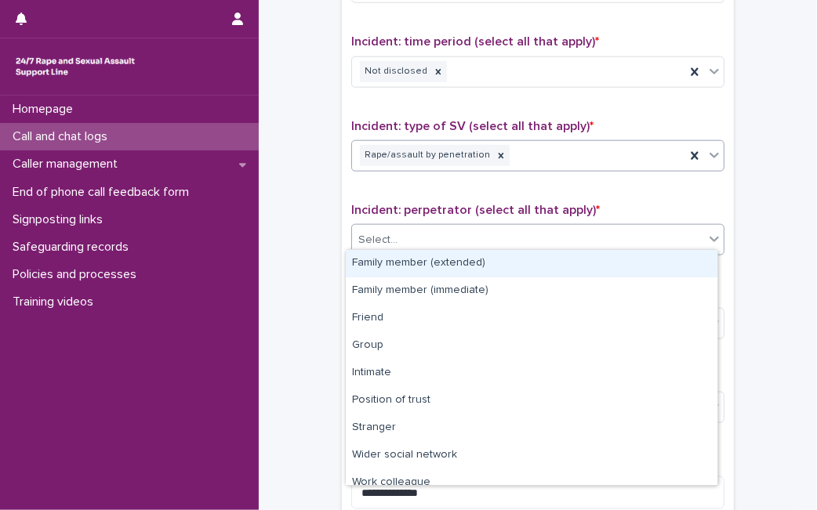
click at [430, 243] on div "Select..." at bounding box center [528, 240] width 352 height 26
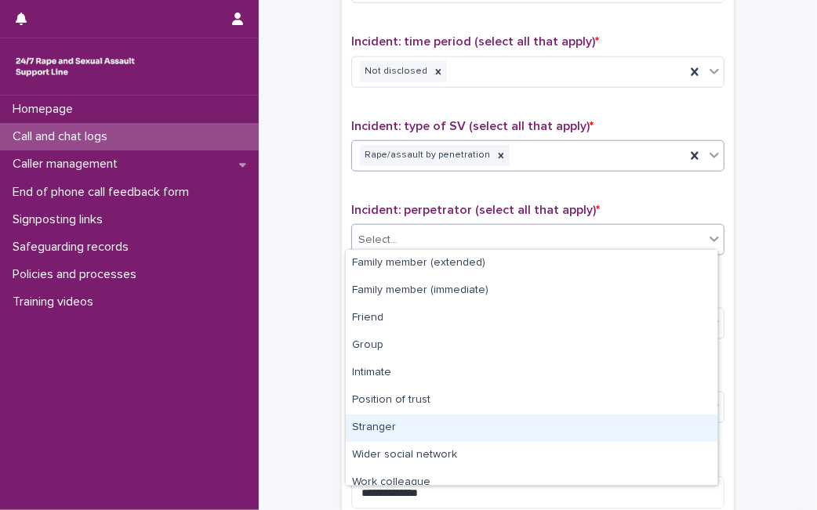
click at [401, 426] on div "Stranger" at bounding box center [532, 428] width 372 height 27
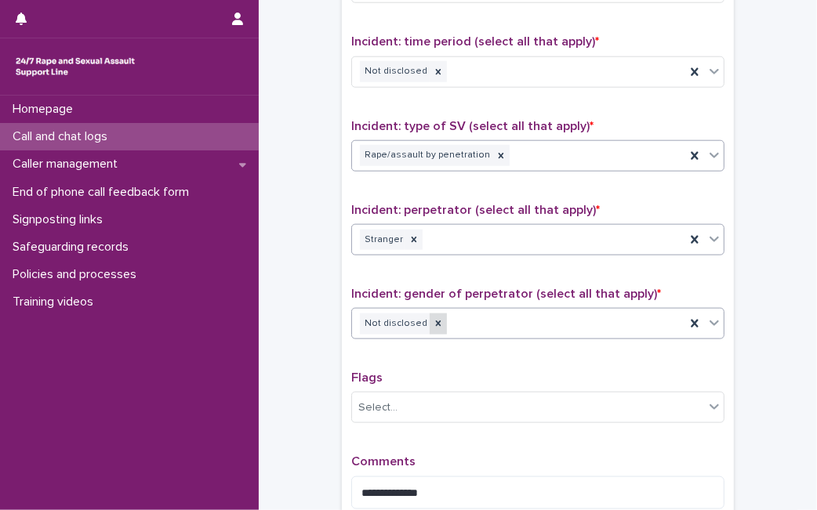
click at [430, 323] on div at bounding box center [438, 324] width 17 height 21
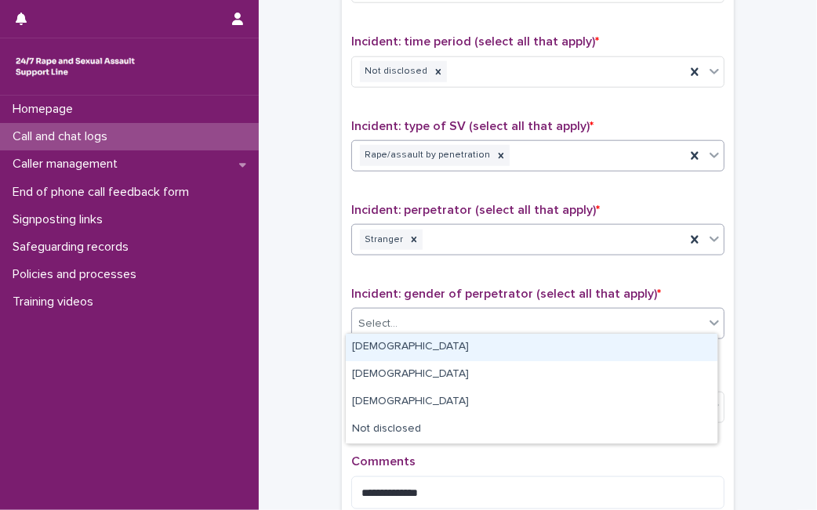
click at [428, 323] on div "Select..." at bounding box center [528, 324] width 352 height 26
click at [418, 339] on div "Male" at bounding box center [532, 347] width 372 height 27
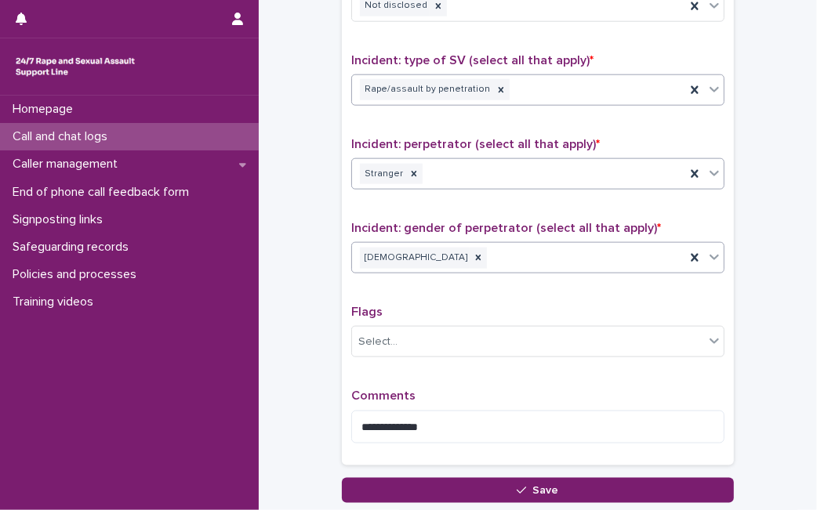
scroll to position [1113, 0]
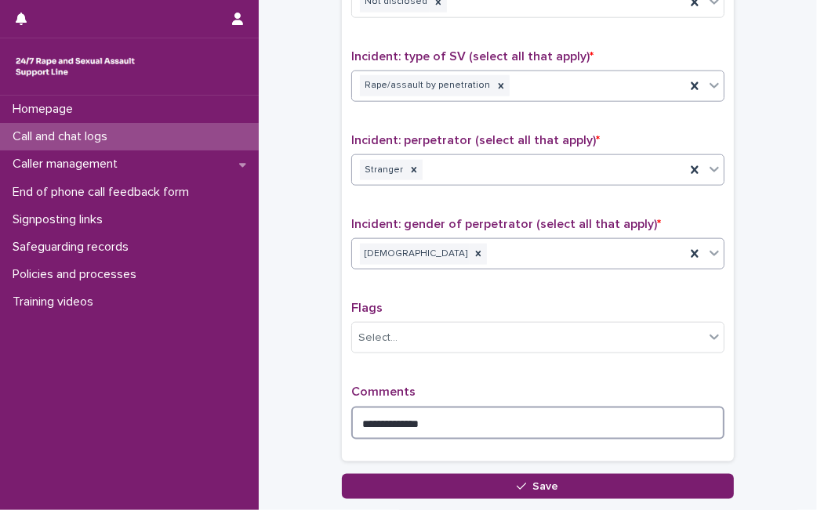
click at [425, 414] on textarea "**********" at bounding box center [537, 423] width 373 height 33
click at [616, 422] on textarea "**********" at bounding box center [537, 423] width 373 height 33
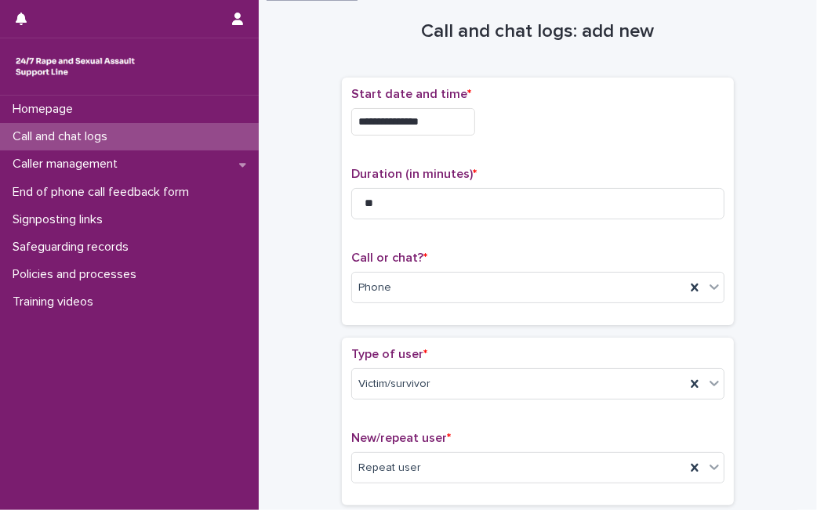
scroll to position [0, 0]
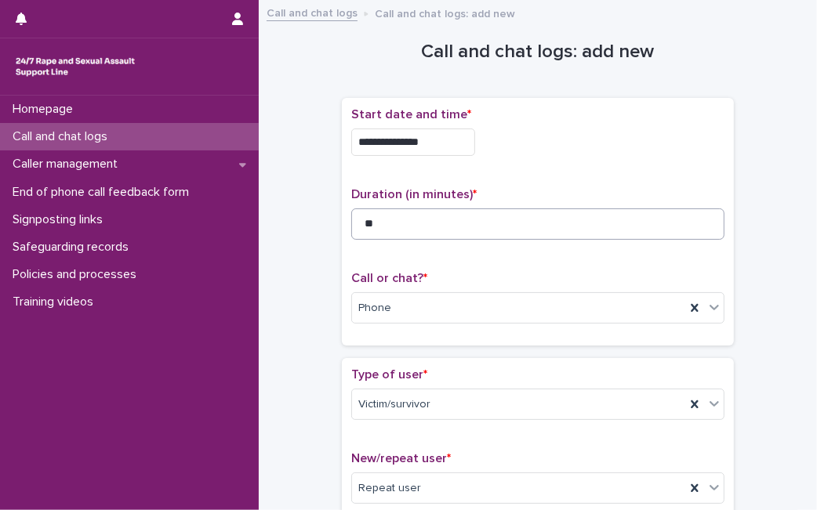
type textarea "**********"
click at [458, 218] on input "**" at bounding box center [537, 224] width 373 height 31
type input "*"
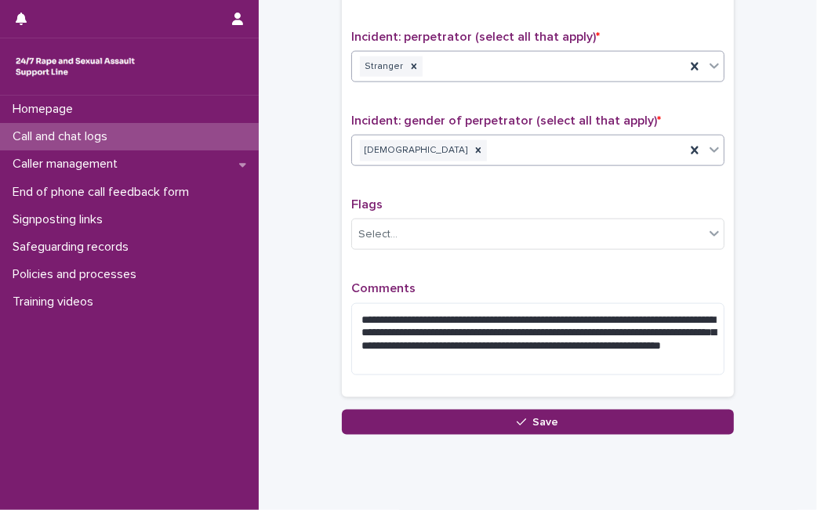
scroll to position [1256, 0]
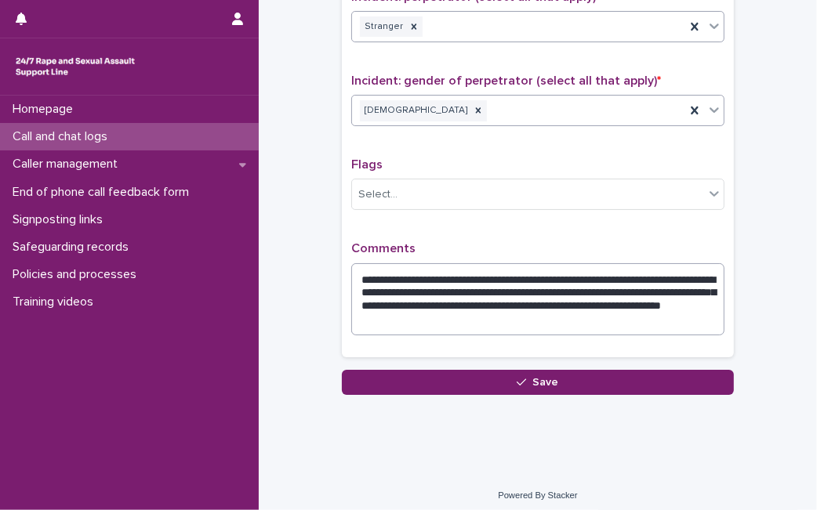
type input "**"
click at [658, 297] on textarea "**********" at bounding box center [537, 299] width 373 height 72
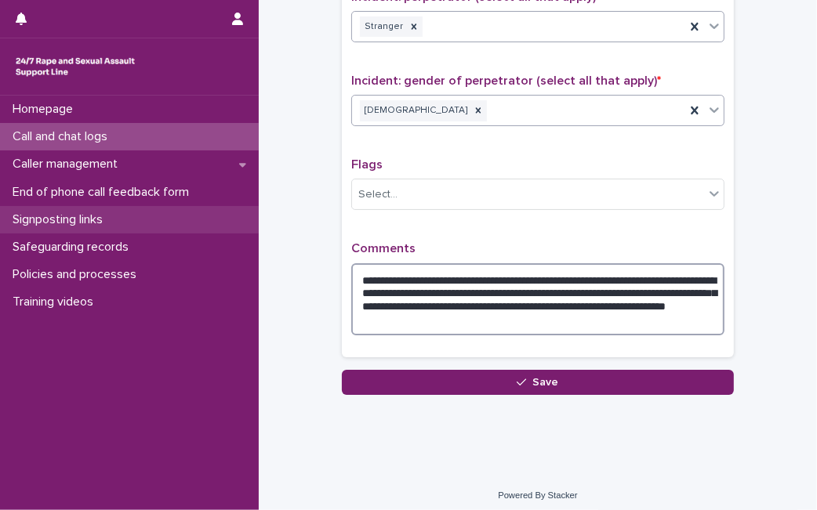
type textarea "**********"
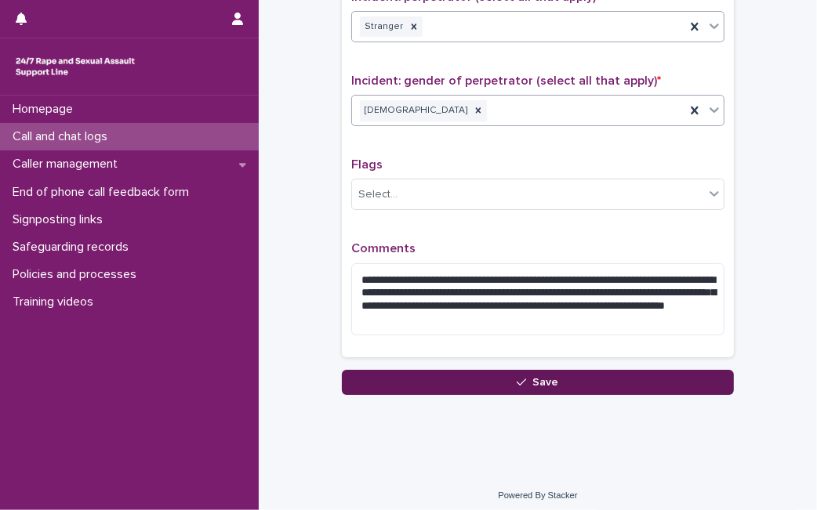
click at [499, 379] on button "Save" at bounding box center [538, 382] width 392 height 25
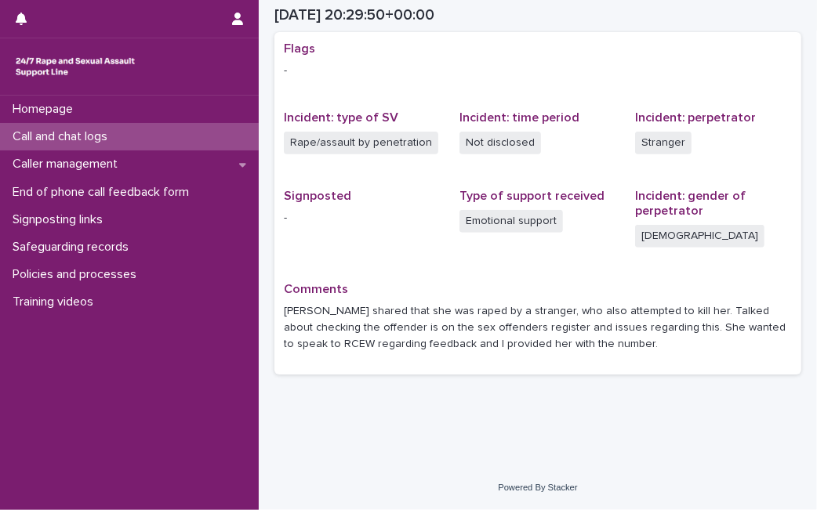
scroll to position [322, 0]
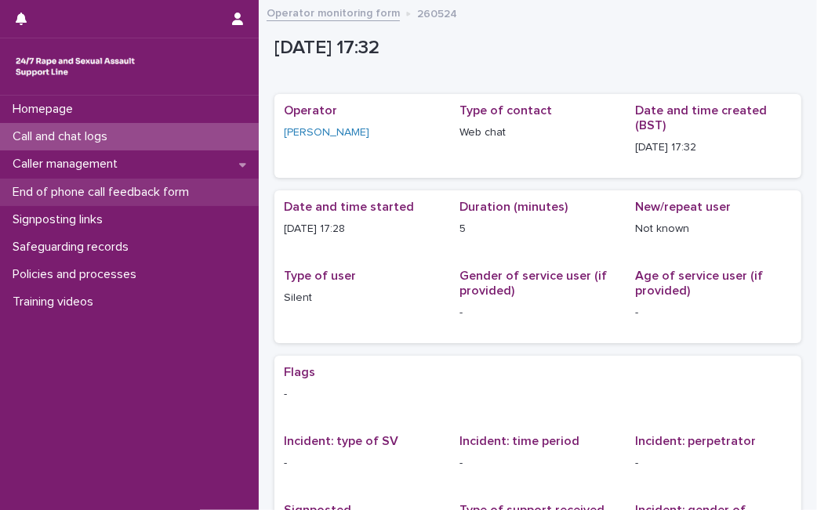
click at [95, 185] on p "End of phone call feedback form" at bounding box center [103, 192] width 195 height 15
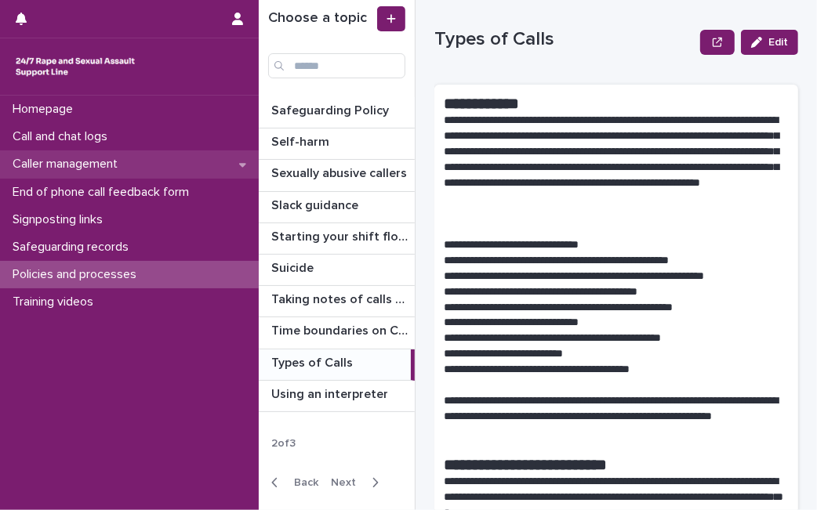
click at [158, 171] on div "Caller management" at bounding box center [129, 164] width 259 height 27
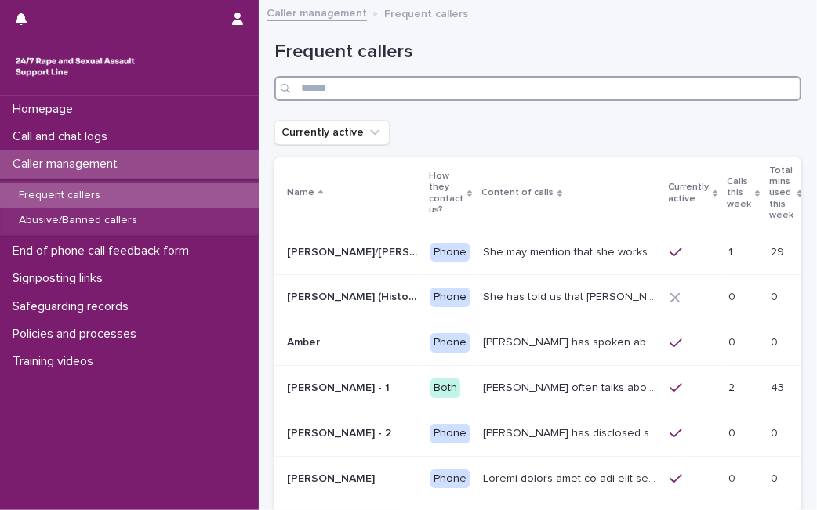
click at [354, 85] on input "Search" at bounding box center [537, 88] width 527 height 25
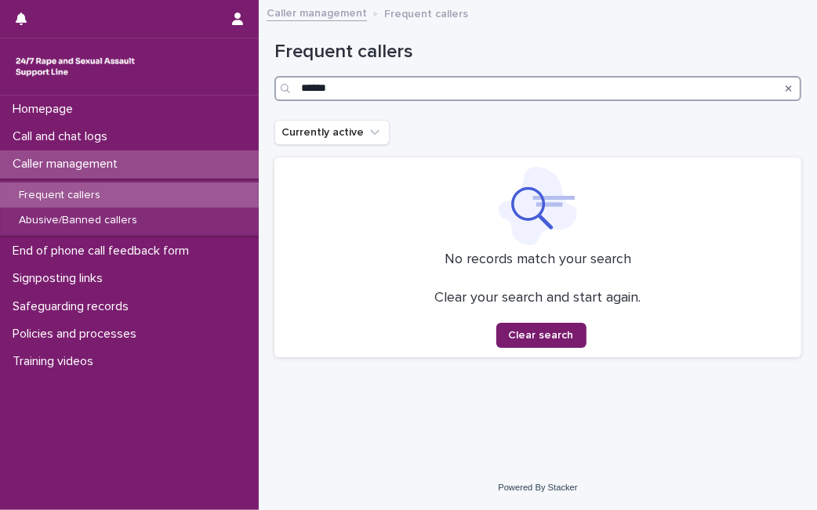
type input "******"
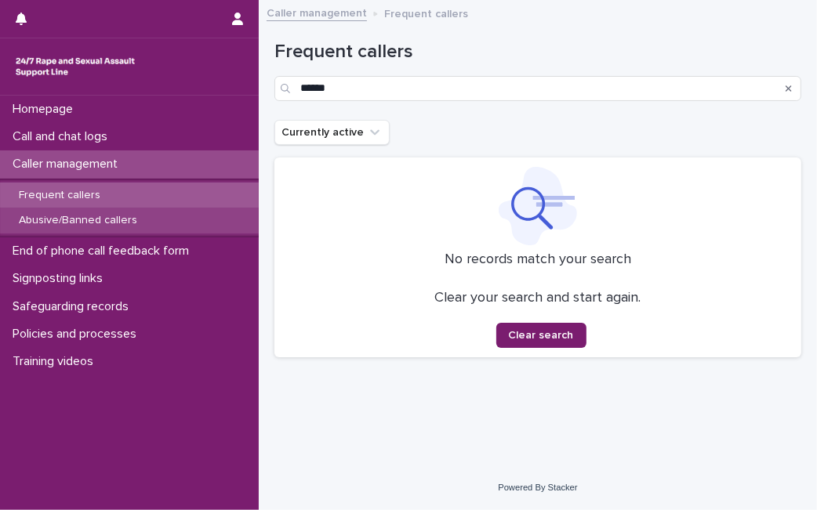
click at [168, 221] on div "Abusive/Banned callers" at bounding box center [129, 221] width 259 height 26
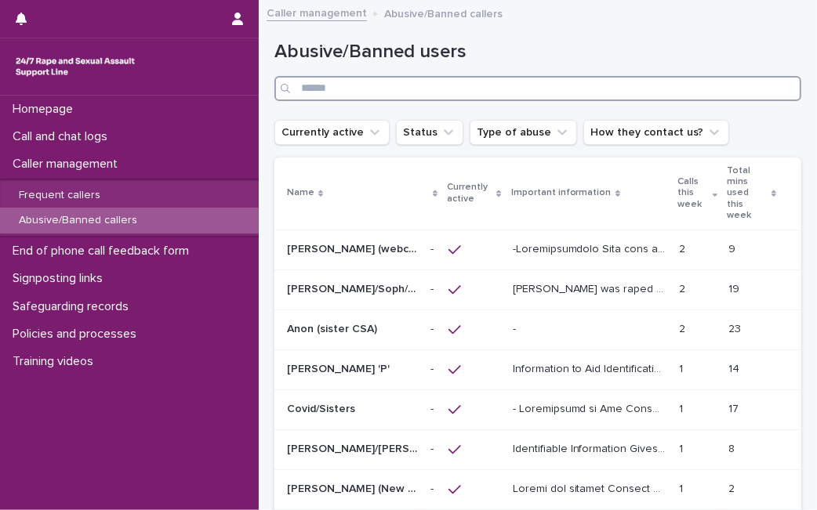
click at [367, 96] on input "Search" at bounding box center [537, 88] width 527 height 25
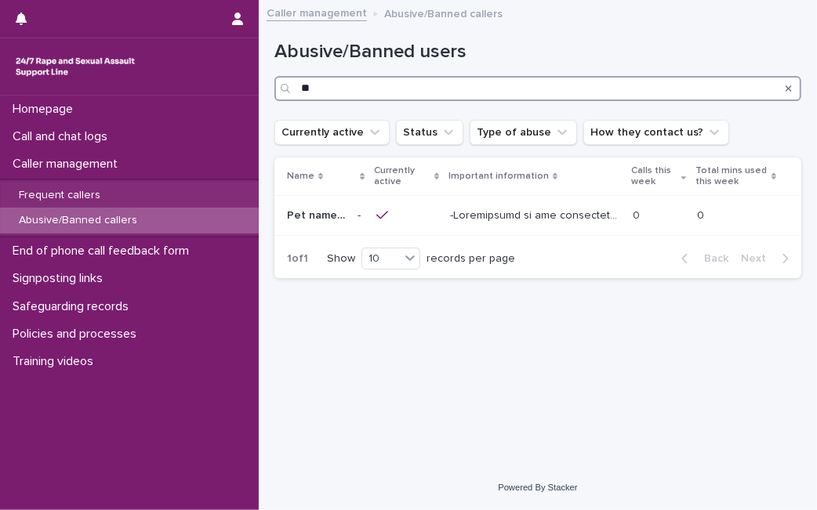
type input "*"
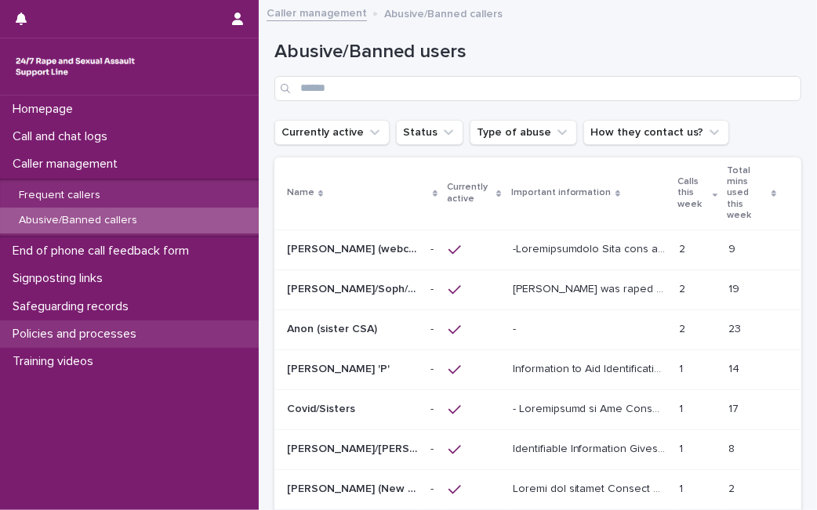
click at [92, 336] on p "Policies and processes" at bounding box center [77, 334] width 143 height 15
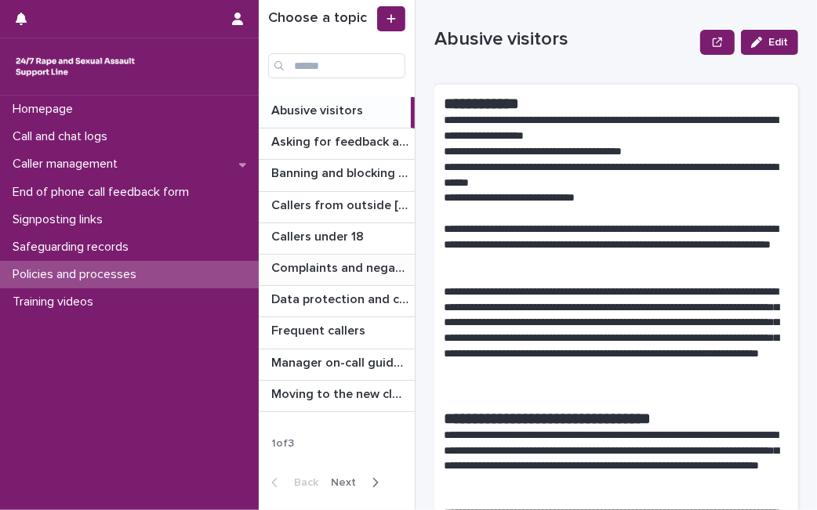
click at [378, 264] on p "Complaints and negative feedback" at bounding box center [341, 267] width 140 height 18
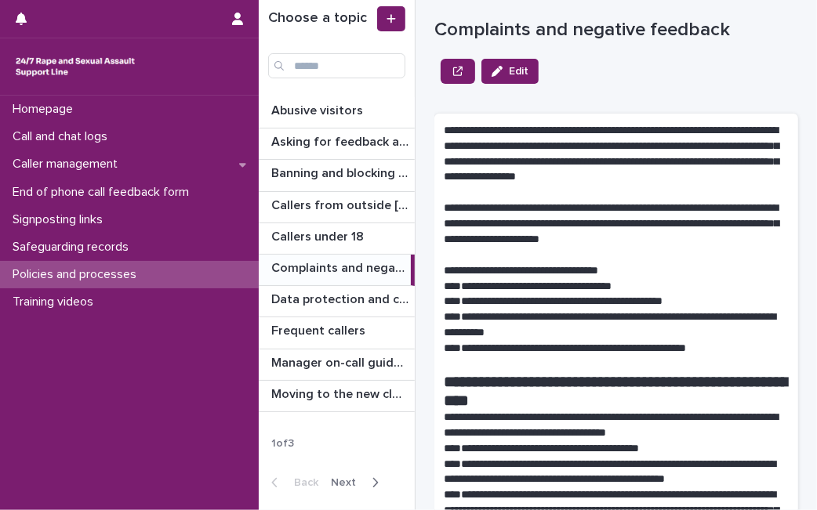
click at [559, 192] on p at bounding box center [616, 193] width 345 height 16
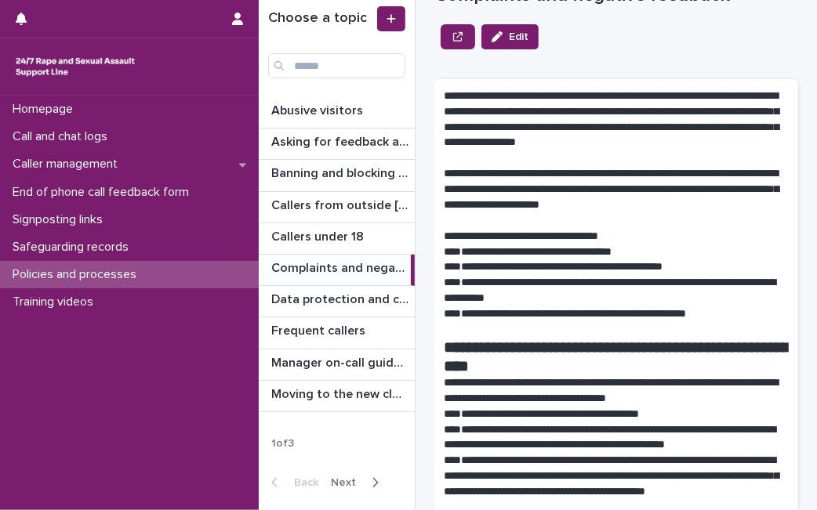
click at [667, 157] on p at bounding box center [616, 159] width 345 height 16
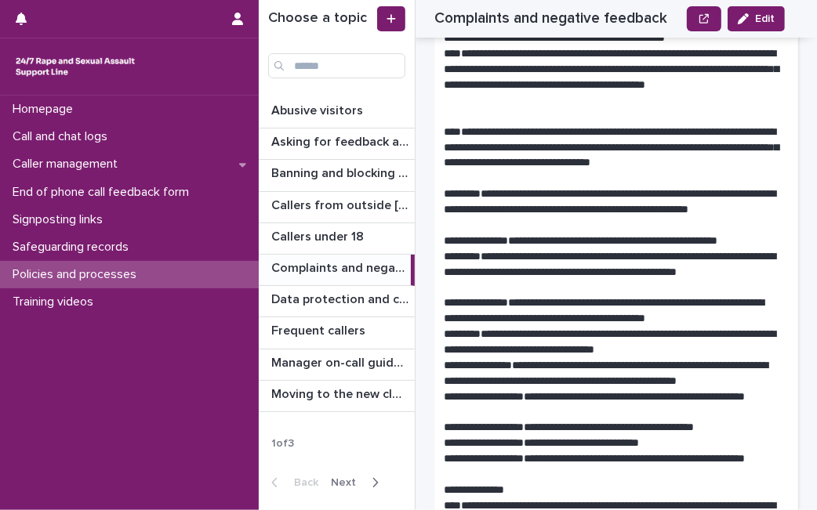
scroll to position [522, 0]
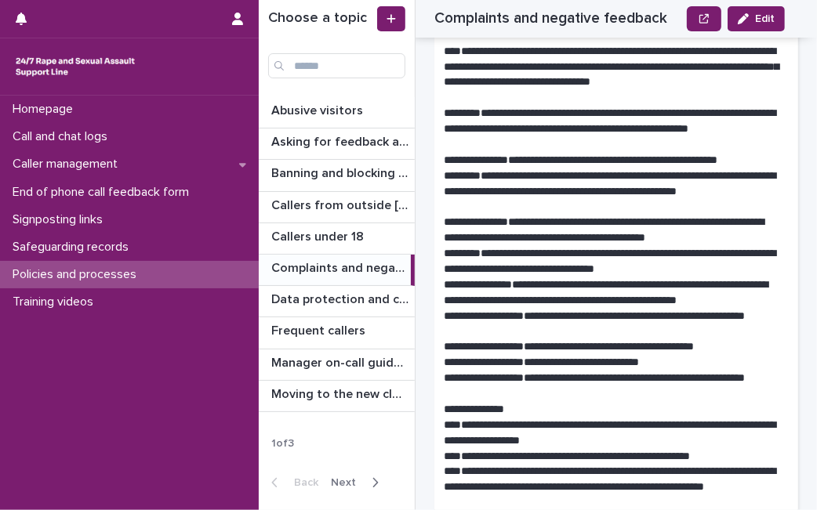
click at [637, 384] on p "**********" at bounding box center [610, 379] width 332 height 16
click at [728, 140] on p "**********" at bounding box center [610, 129] width 332 height 47
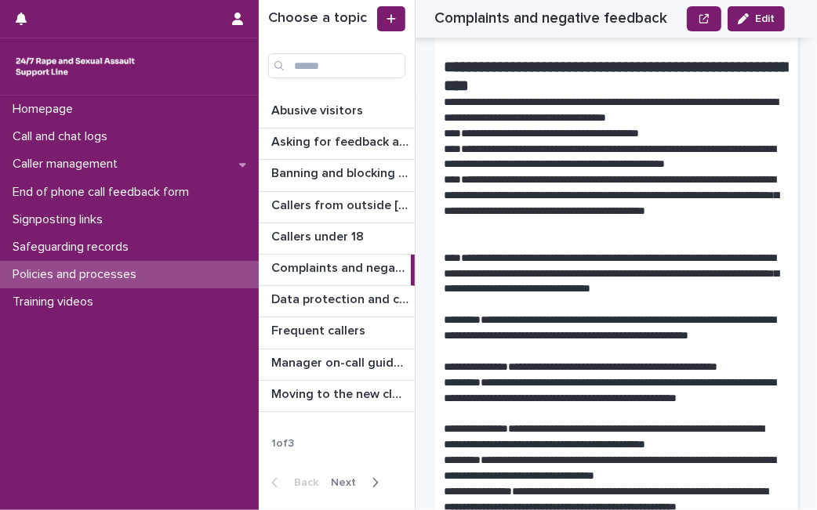
scroll to position [314, 0]
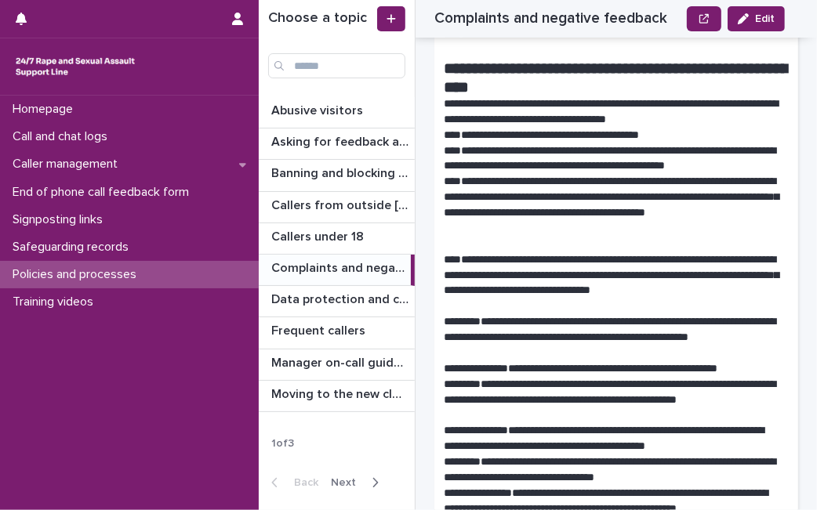
click at [688, 394] on p "**********" at bounding box center [610, 400] width 332 height 47
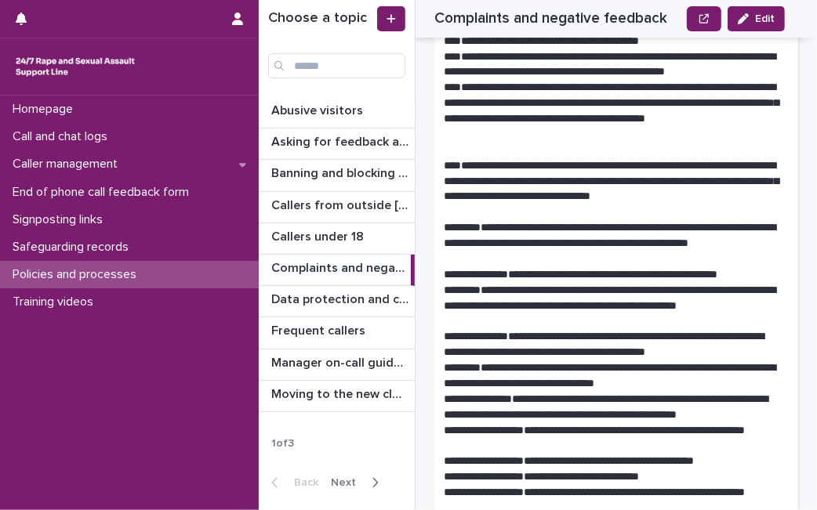
scroll to position [452, 0]
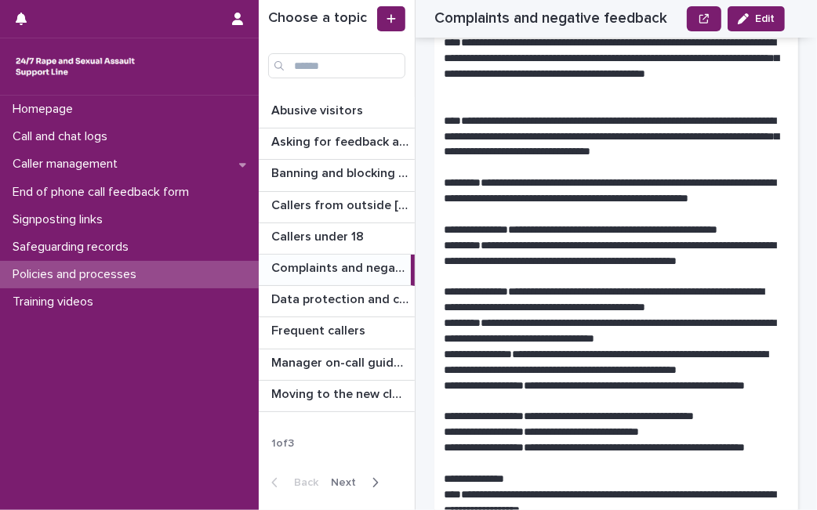
click at [730, 158] on p "**********" at bounding box center [610, 145] width 332 height 63
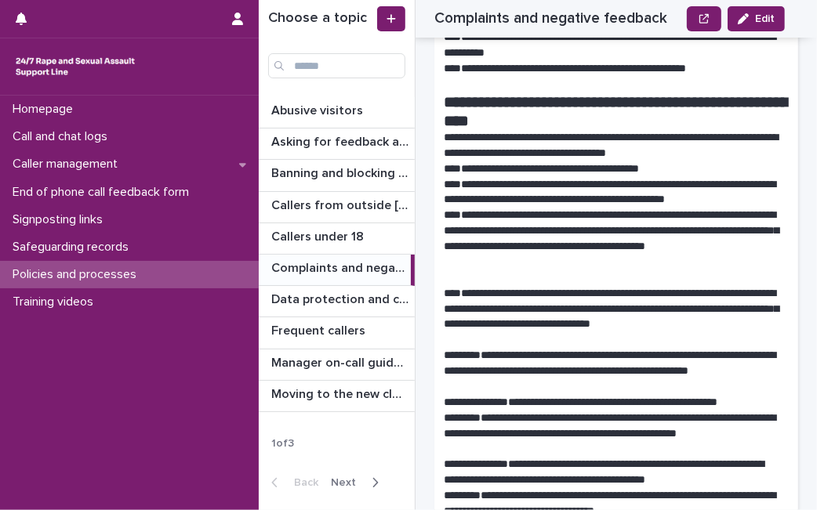
scroll to position [278, 0]
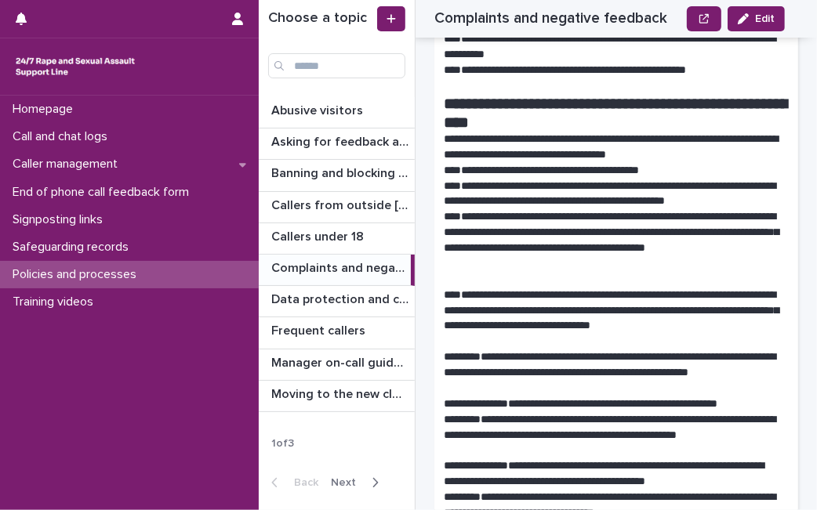
click at [600, 400] on p "**********" at bounding box center [610, 405] width 332 height 16
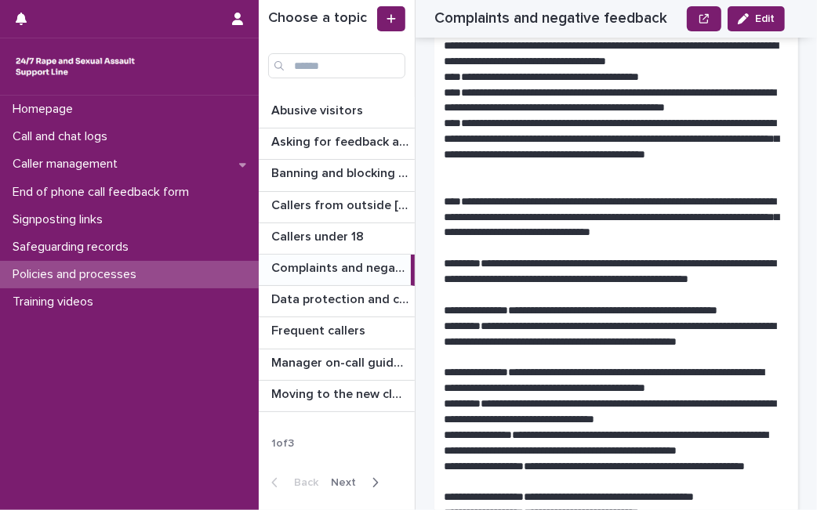
scroll to position [418, 0]
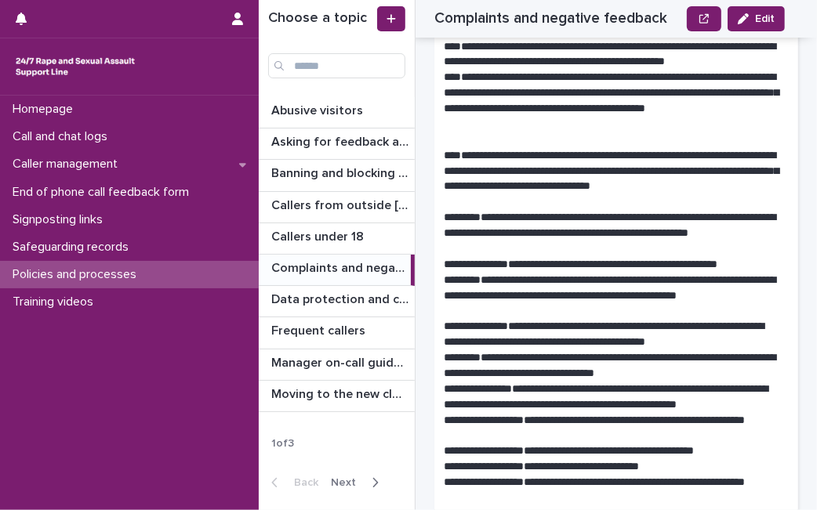
click at [710, 314] on p "**********" at bounding box center [610, 296] width 332 height 47
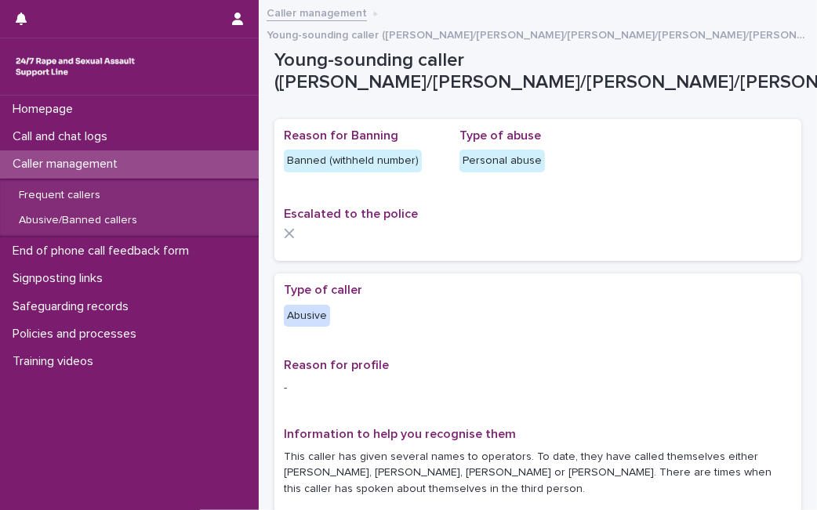
click at [553, 176] on div "Reason for Banning Banned (withheld number) Type of abuse Personal abuse Escala…" at bounding box center [538, 190] width 508 height 123
click at [468, 238] on div "Reason for Banning Banned (withheld number) Type of abuse Personal abuse Escala…" at bounding box center [537, 190] width 527 height 142
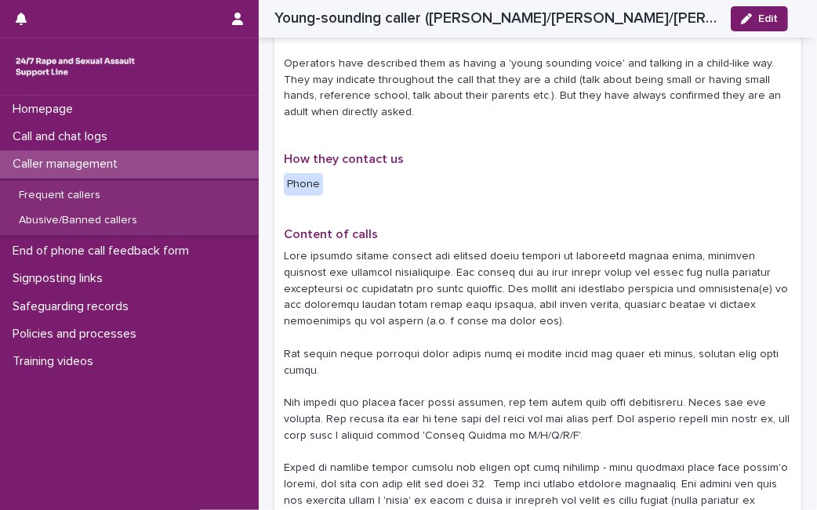
scroll to position [13, 0]
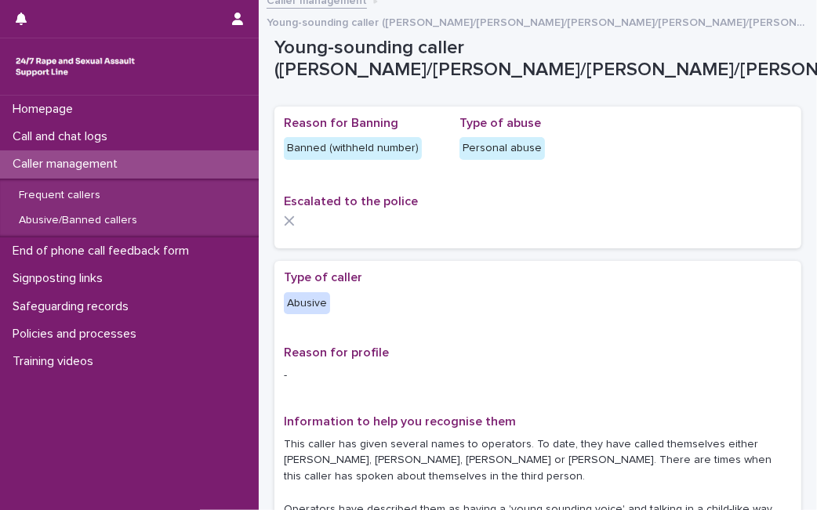
click at [690, 232] on div "Loading... Saving… Reason for Banning Banned (withheld number) Type of abuse Pe…" at bounding box center [537, 184] width 527 height 154
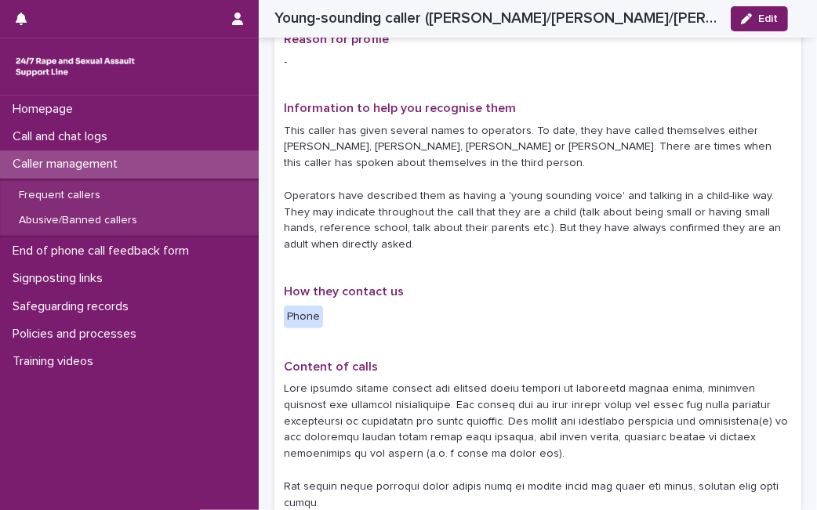
scroll to position [361, 0]
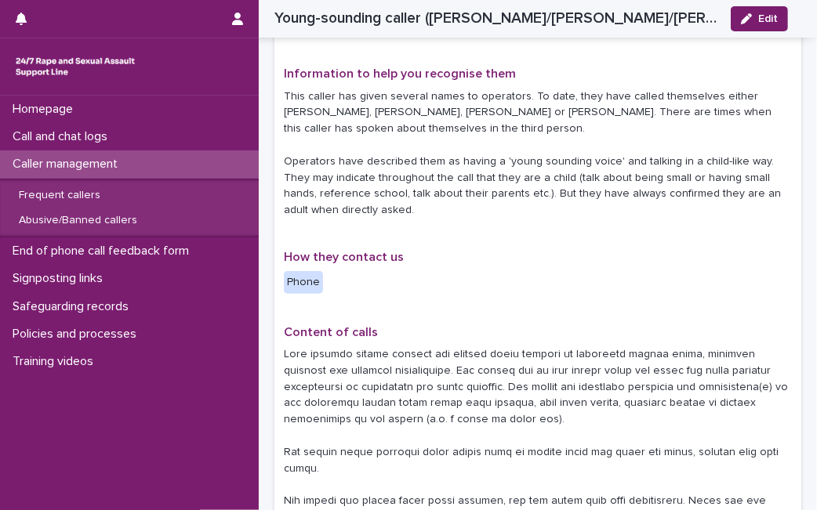
click at [488, 272] on div "**********" at bounding box center [538, 504] width 508 height 1164
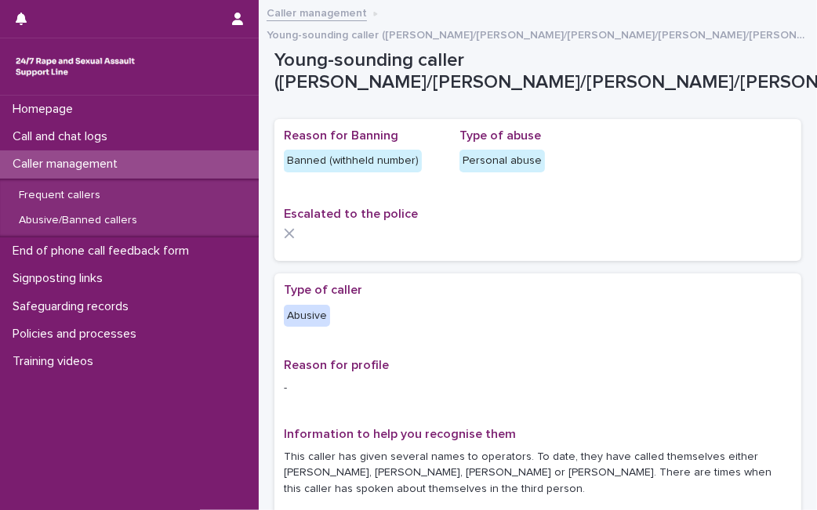
click at [645, 221] on div "Escalated to the police" at bounding box center [538, 229] width 508 height 45
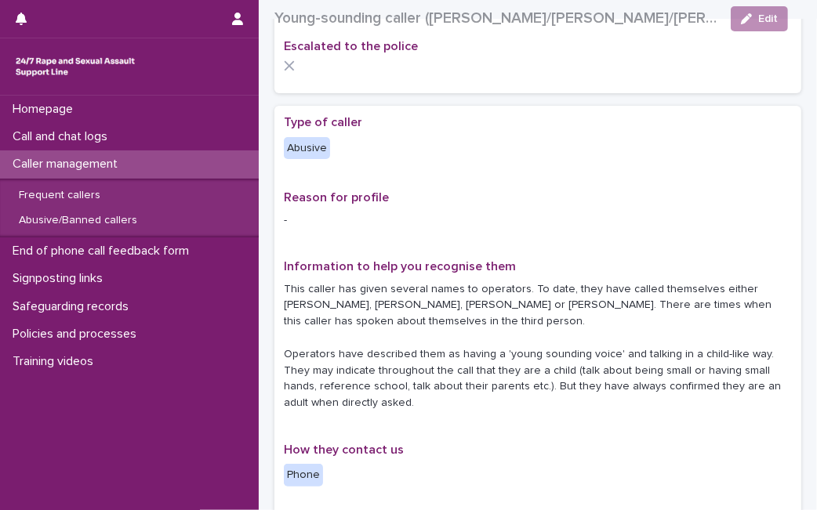
scroll to position [314, 0]
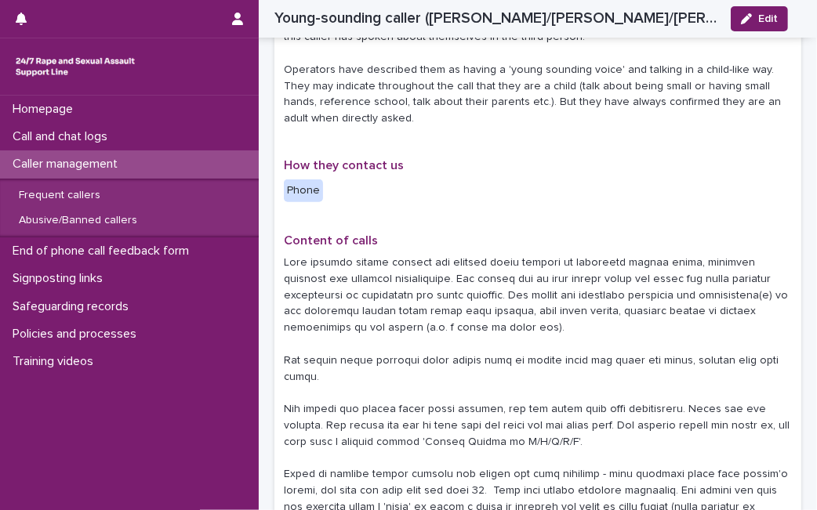
scroll to position [488, 0]
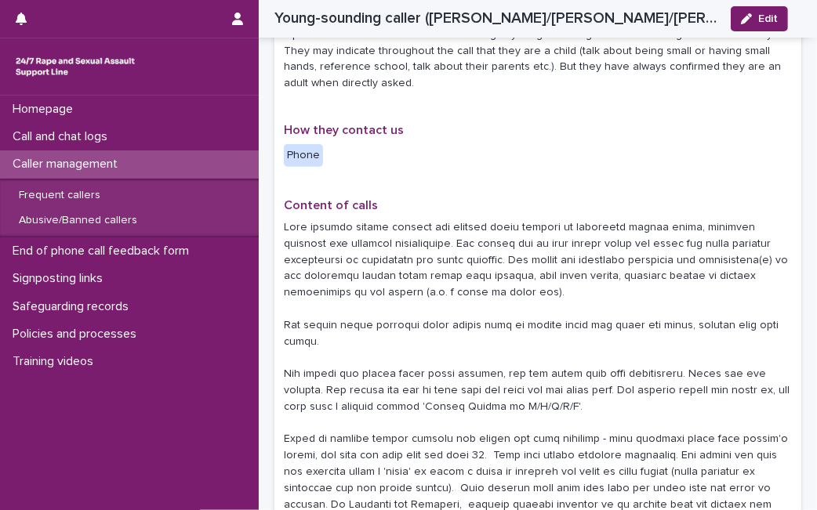
click at [544, 115] on div "**********" at bounding box center [538, 377] width 508 height 1164
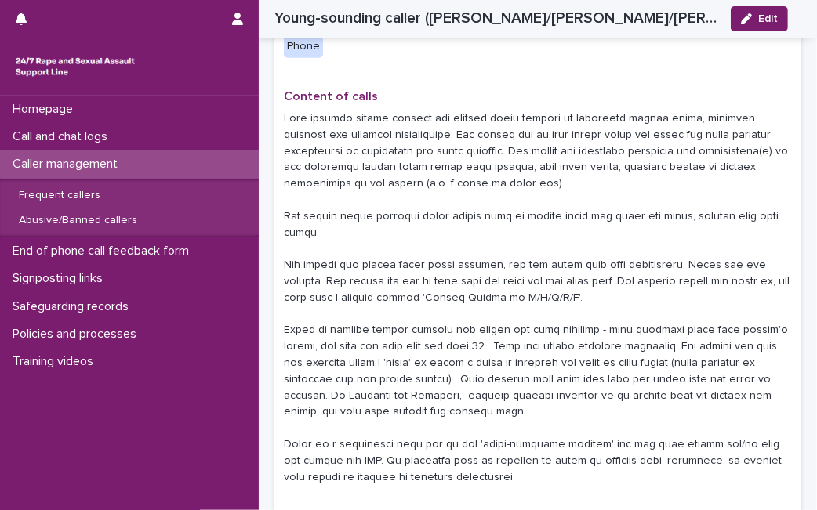
scroll to position [592, 0]
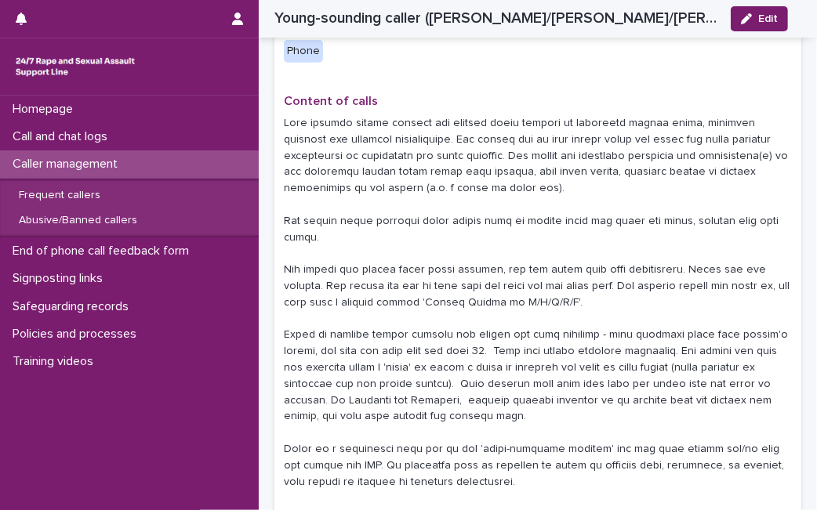
click at [460, 357] on p at bounding box center [538, 302] width 508 height 375
click at [671, 176] on p at bounding box center [538, 302] width 508 height 375
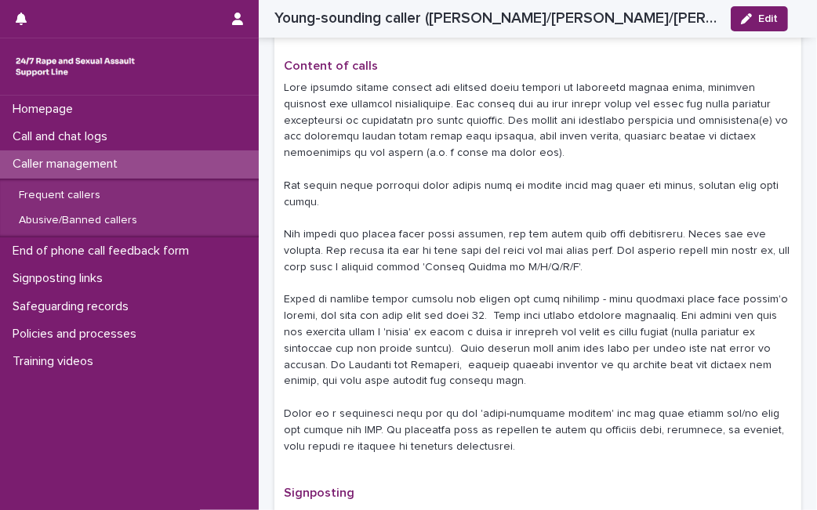
click at [761, 137] on p at bounding box center [538, 267] width 508 height 375
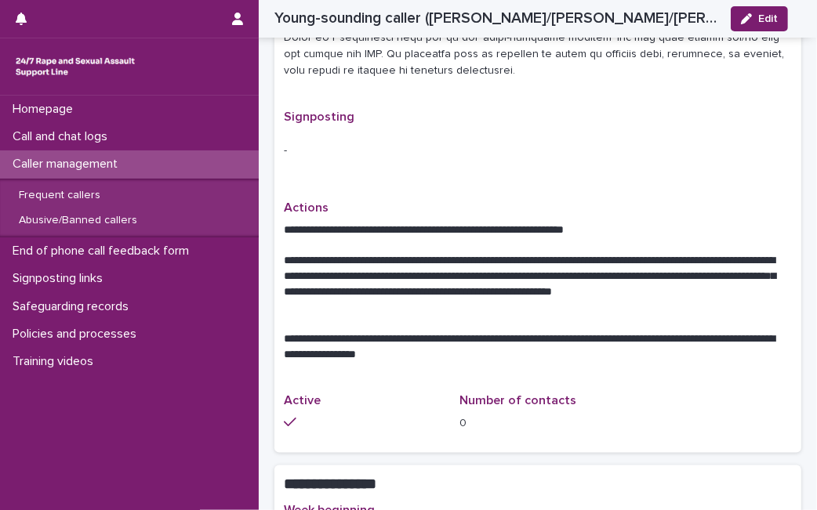
scroll to position [1045, 0]
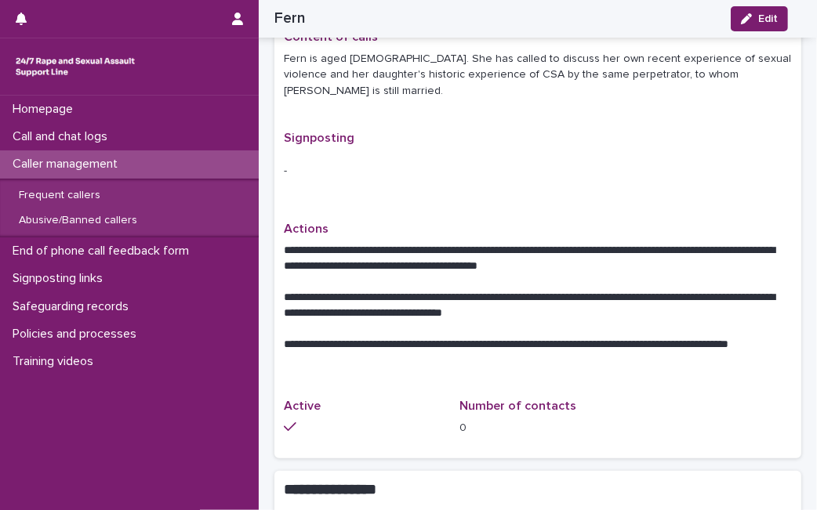
scroll to position [557, 0]
